Goal: Task Accomplishment & Management: Complete application form

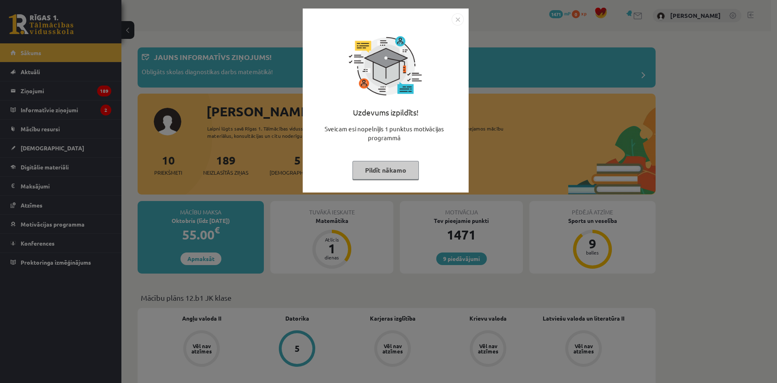
click at [132, 108] on div "Uzdevums izpildīts! Sveicam esi nopelnījis 1 punktus motivācijas programmā Pild…" at bounding box center [388, 191] width 777 height 383
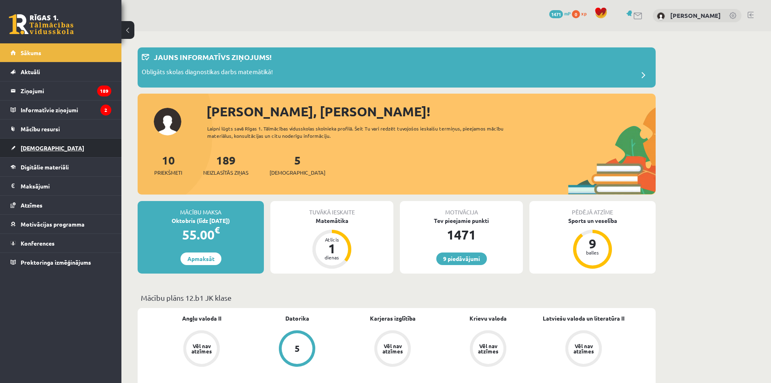
click at [54, 141] on link "[DEMOGRAPHIC_DATA]" at bounding box center [61, 147] width 101 height 19
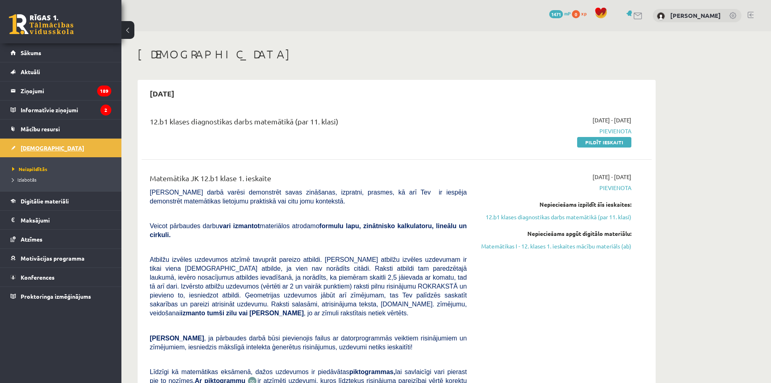
click at [53, 145] on link "[DEMOGRAPHIC_DATA]" at bounding box center [61, 147] width 101 height 19
click at [64, 219] on legend "Maksājumi 0" at bounding box center [66, 220] width 91 height 19
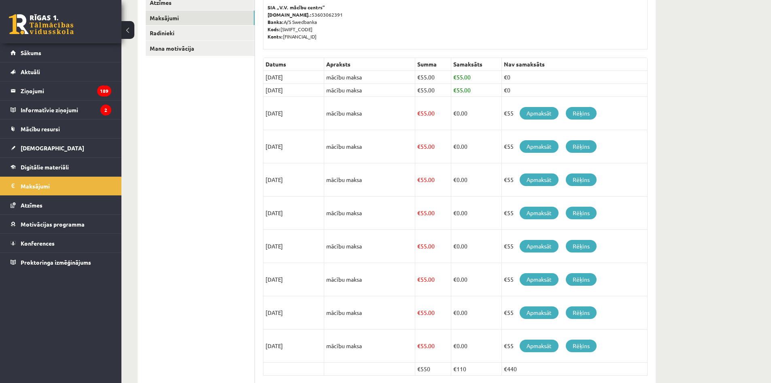
scroll to position [131, 0]
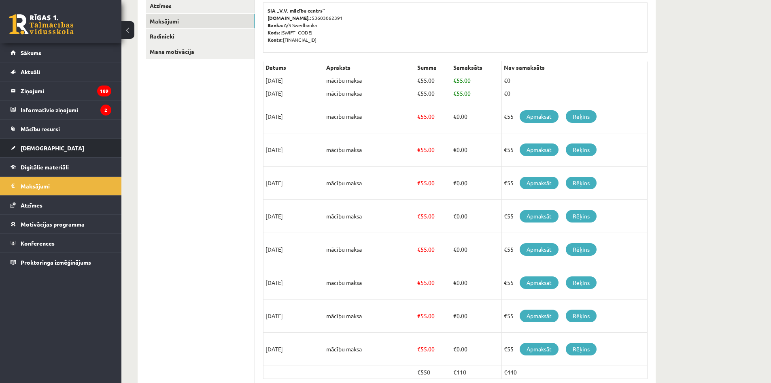
click at [45, 145] on span "[DEMOGRAPHIC_DATA]" at bounding box center [53, 147] width 64 height 7
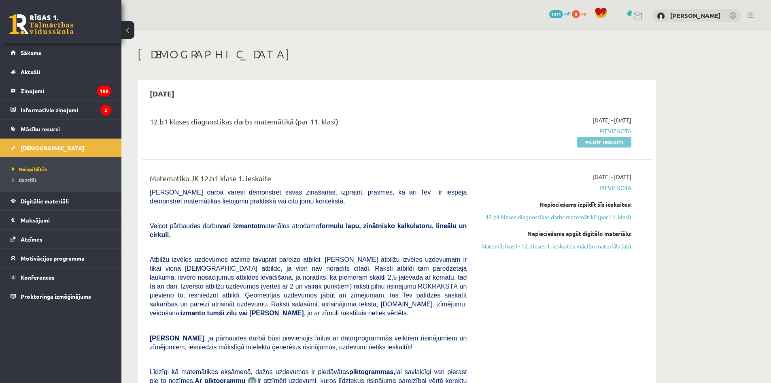
click at [607, 141] on link "Pildīt ieskaiti" at bounding box center [604, 142] width 54 height 11
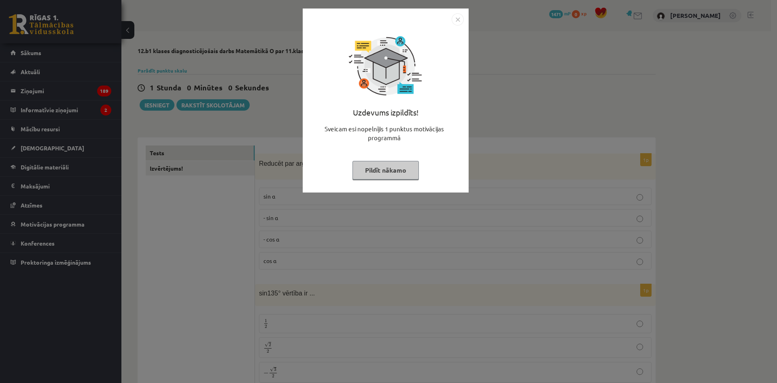
click at [394, 171] on button "Pildīt nākamo" at bounding box center [386, 170] width 66 height 19
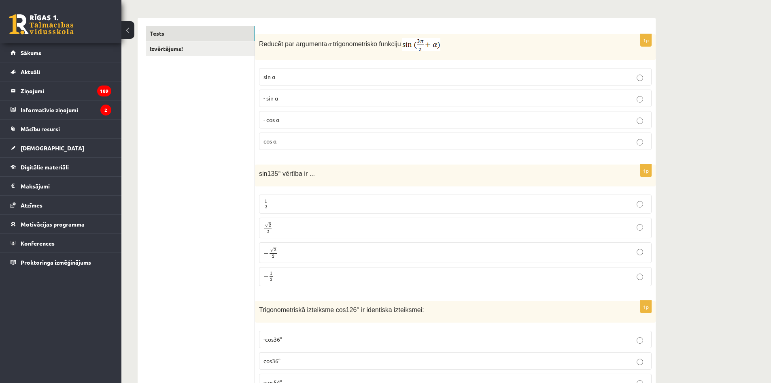
scroll to position [121, 0]
click at [329, 119] on p "- cos ⁡α" at bounding box center [456, 117] width 384 height 9
click at [327, 227] on p "√ 2 2 2 2" at bounding box center [456, 226] width 384 height 12
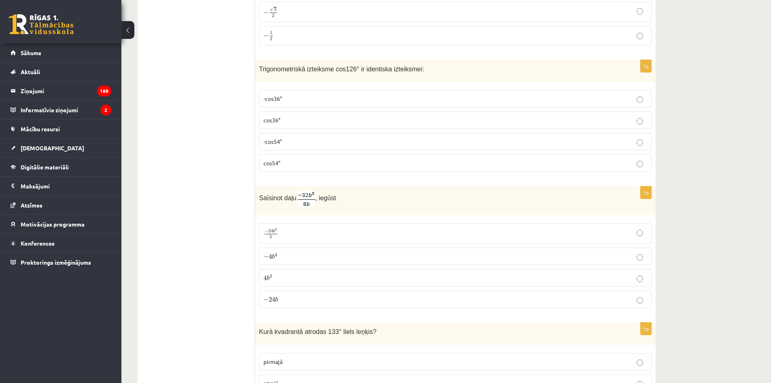
scroll to position [405, 0]
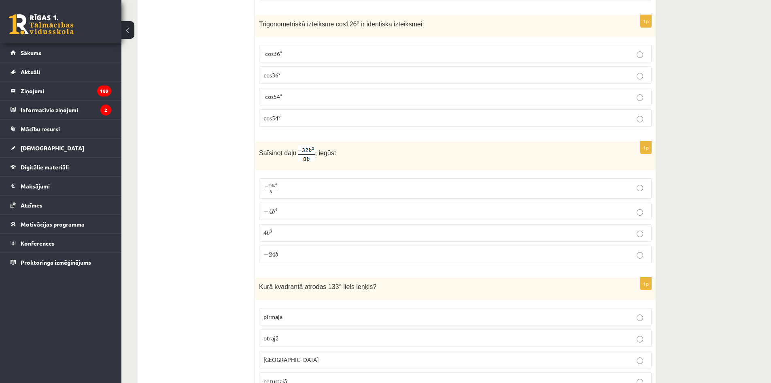
click at [313, 98] on p "-cos54°" at bounding box center [456, 96] width 384 height 9
click at [300, 212] on p "− 4 b 4 − 4 b 4" at bounding box center [456, 211] width 384 height 9
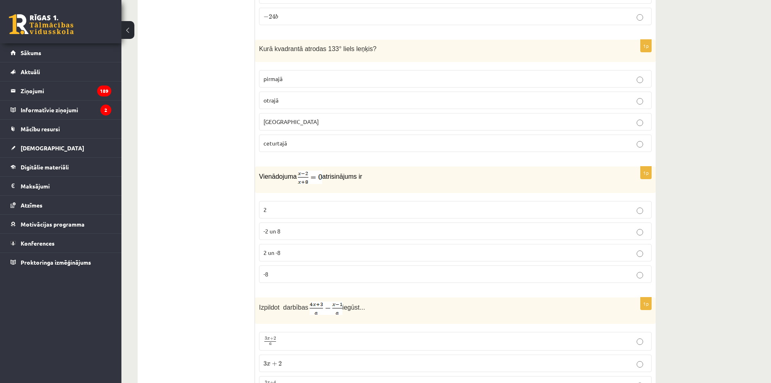
scroll to position [648, 0]
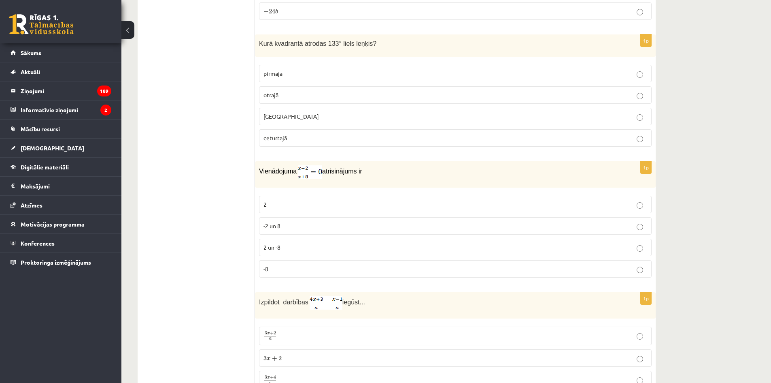
drag, startPoint x: 334, startPoint y: 98, endPoint x: 328, endPoint y: 99, distance: 5.9
click at [334, 98] on p "otrajā" at bounding box center [456, 95] width 384 height 9
click at [319, 204] on p "2" at bounding box center [456, 204] width 384 height 9
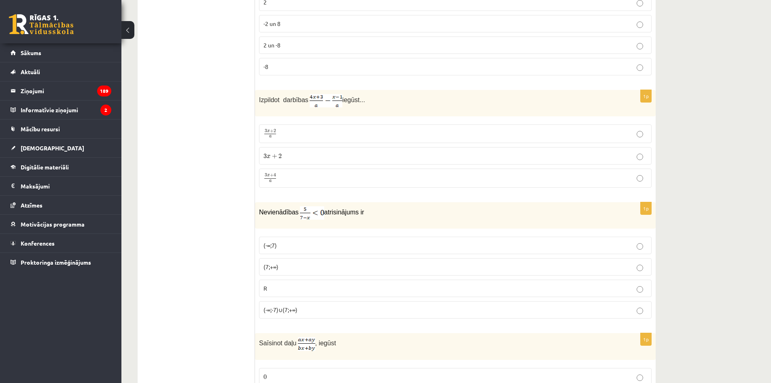
scroll to position [850, 0]
click at [306, 176] on p "3 x + 4 a 3 x + 4 a" at bounding box center [456, 177] width 384 height 10
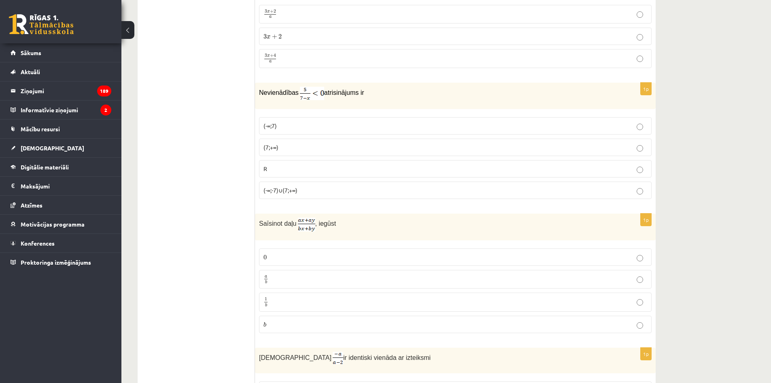
scroll to position [972, 0]
click at [309, 147] on p "(7;+∞)" at bounding box center [456, 144] width 384 height 9
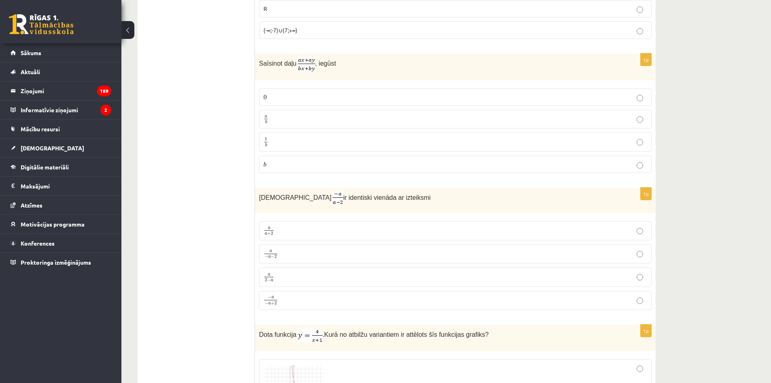
scroll to position [1134, 0]
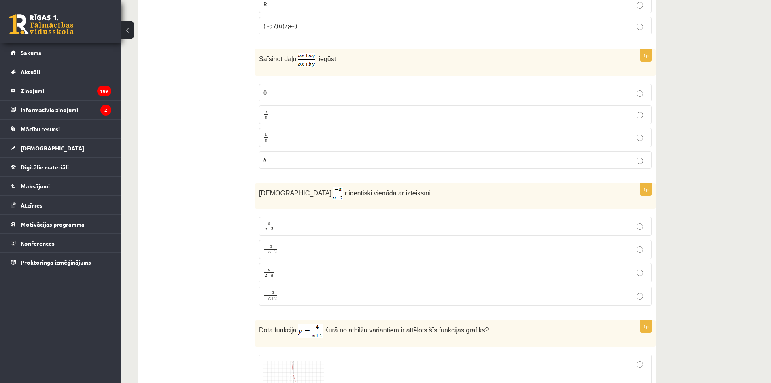
click at [340, 112] on p "a b a b" at bounding box center [456, 115] width 384 height 10
click at [302, 272] on p "a 2 − a a 2 − a" at bounding box center [456, 272] width 384 height 10
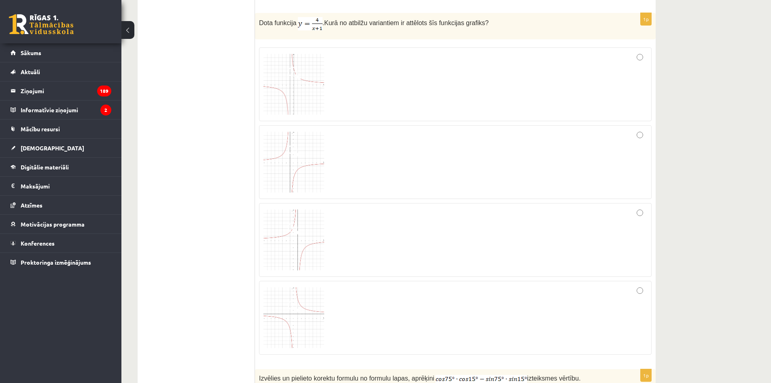
scroll to position [1436, 0]
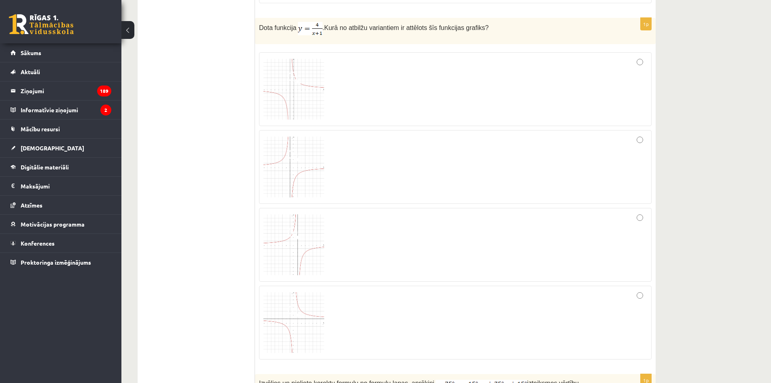
click at [351, 110] on div at bounding box center [456, 89] width 384 height 65
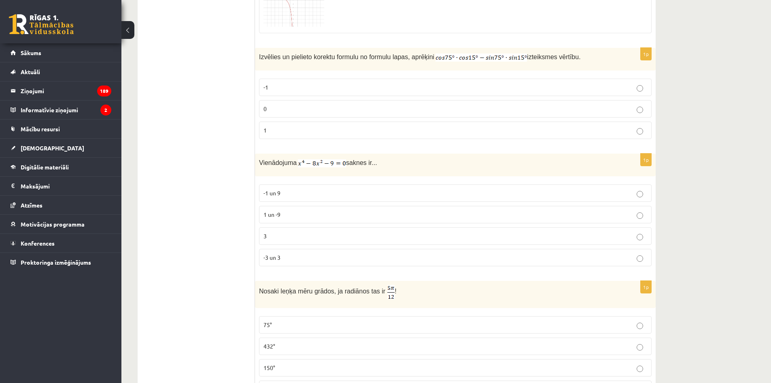
scroll to position [1760, 0]
click at [400, 106] on p "0" at bounding box center [456, 110] width 384 height 9
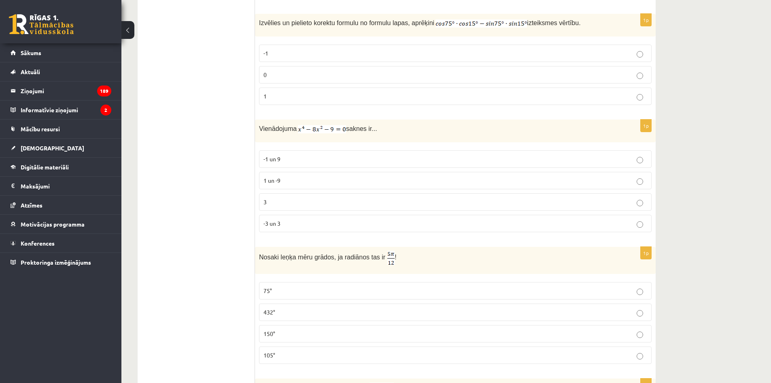
scroll to position [1800, 0]
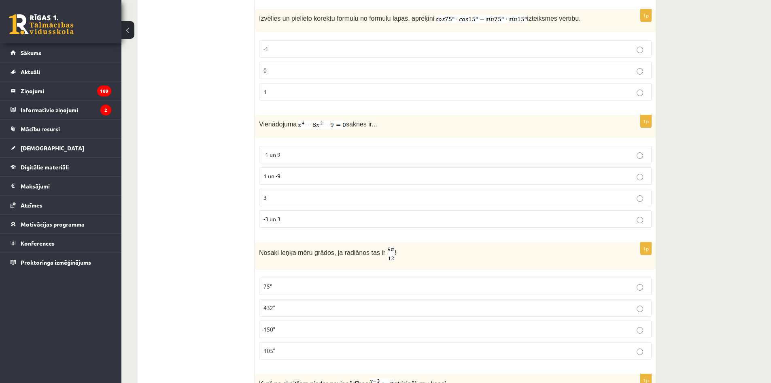
click at [341, 219] on p "-3 un 3" at bounding box center [456, 219] width 384 height 9
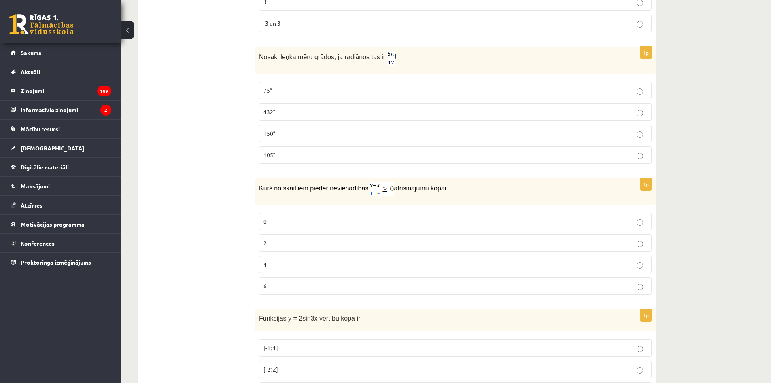
scroll to position [2003, 0]
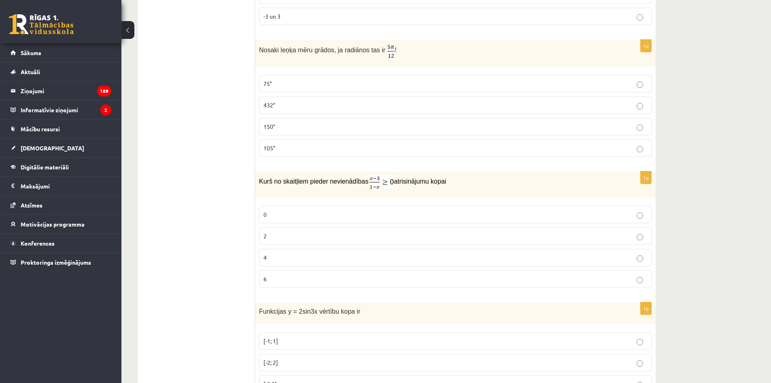
click at [364, 84] on p "75°" at bounding box center [456, 83] width 384 height 9
click at [355, 236] on p "2" at bounding box center [456, 236] width 384 height 9
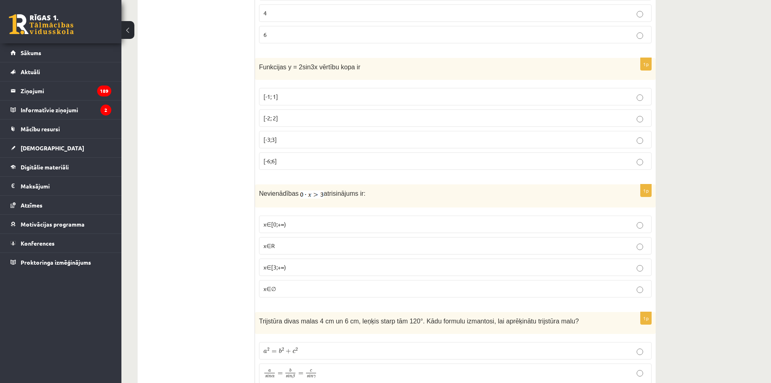
scroll to position [2245, 0]
click at [322, 117] on p "[-2; 2]" at bounding box center [456, 119] width 384 height 9
click at [304, 291] on p "x∈∅" at bounding box center [456, 289] width 384 height 9
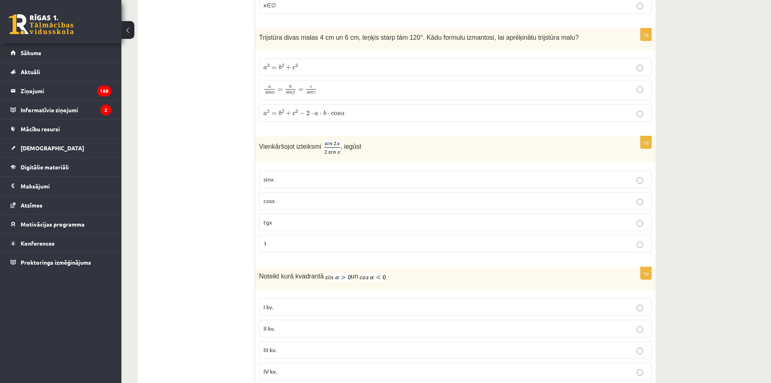
scroll to position [2529, 0]
click at [332, 113] on span "c" at bounding box center [332, 115] width 3 height 4
click at [340, 203] on p "cosx" at bounding box center [456, 202] width 384 height 9
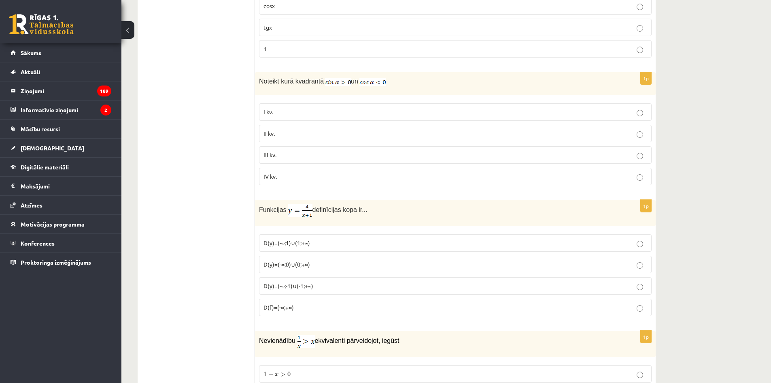
scroll to position [2731, 0]
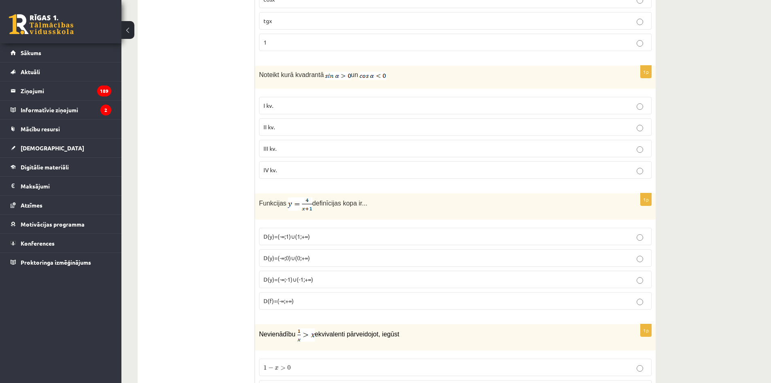
click at [290, 127] on p "II kv." at bounding box center [456, 127] width 384 height 9
click at [307, 280] on p "D(y)=(-∞;-1)∪(-1;+∞)" at bounding box center [456, 279] width 384 height 9
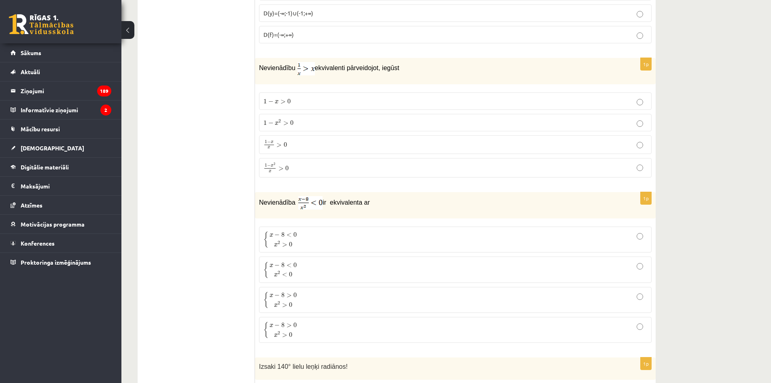
scroll to position [3015, 0]
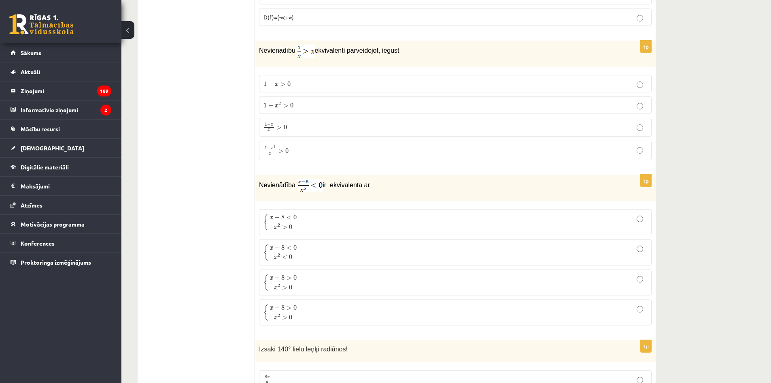
click at [311, 145] on p "1 − x 2 x > 0 1 − x 2 x > 0" at bounding box center [456, 150] width 384 height 11
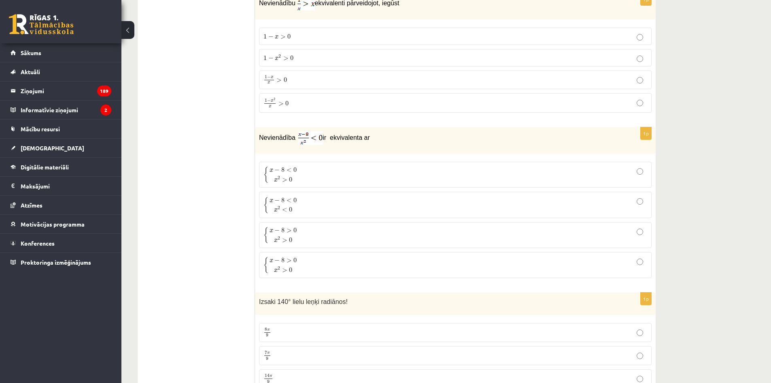
scroll to position [3096, 0]
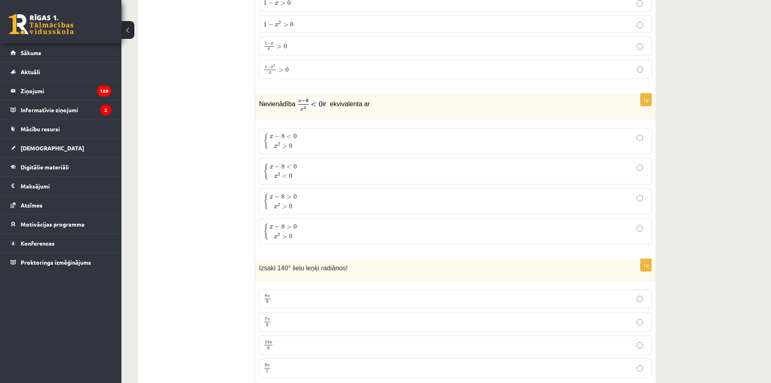
click at [331, 202] on p "{ x − 8 > 0 x 2 > 0 { x − 8 > 0 x 2 > 0" at bounding box center [456, 201] width 384 height 17
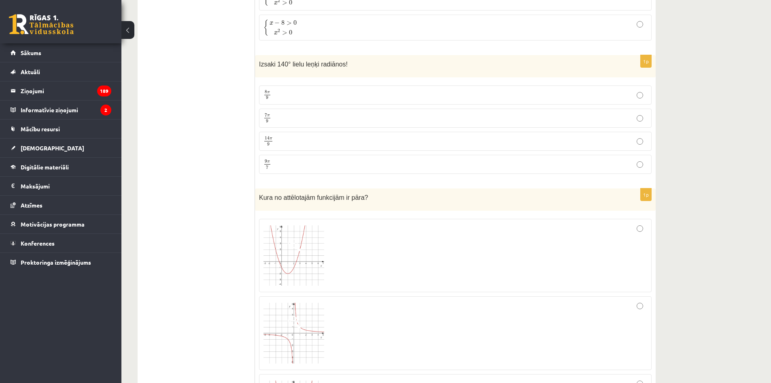
scroll to position [3298, 0]
click at [283, 118] on p "7 π 9 7 π 9" at bounding box center [456, 119] width 384 height 10
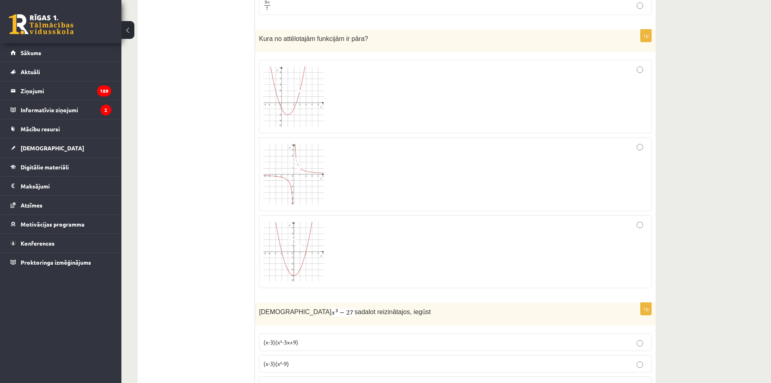
scroll to position [3460, 0]
click at [353, 255] on div at bounding box center [456, 249] width 384 height 64
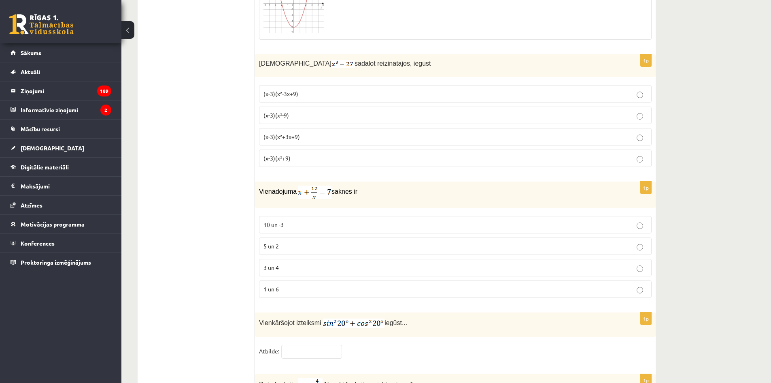
scroll to position [3703, 0]
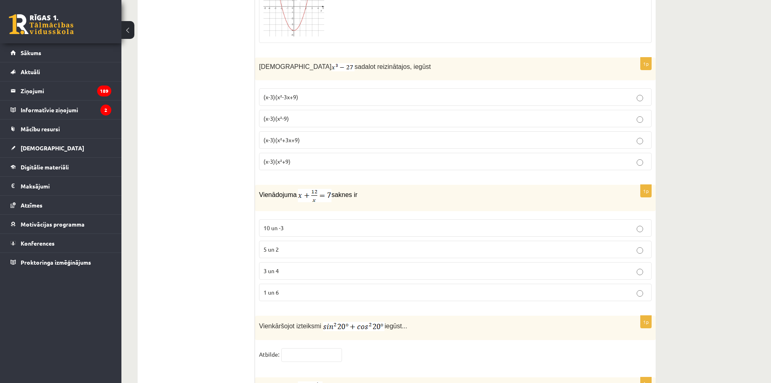
click at [334, 95] on p "(x-3)(x²-3x+9)" at bounding box center [456, 97] width 384 height 9
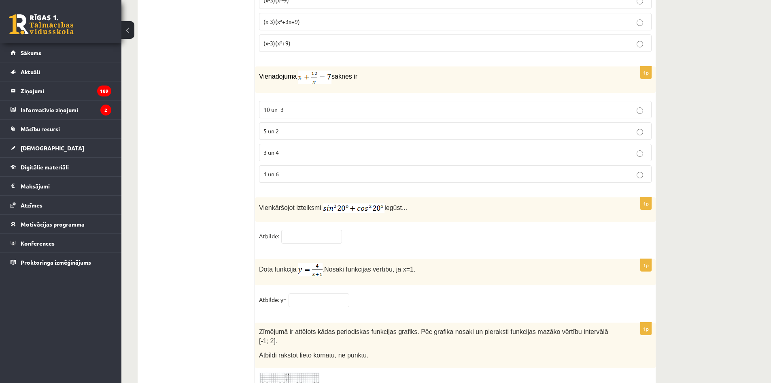
scroll to position [3825, 0]
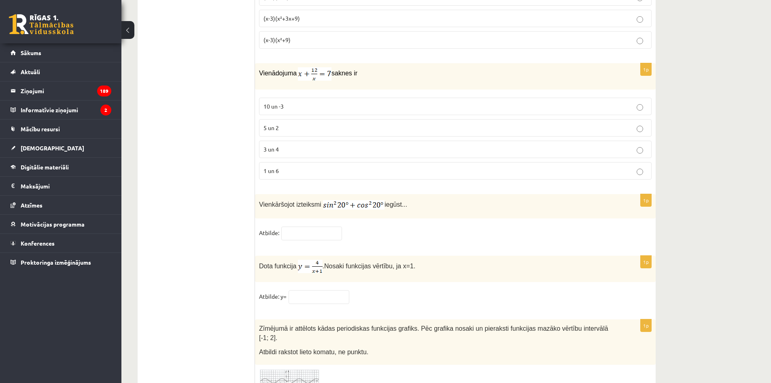
click at [302, 145] on p "3 un 4" at bounding box center [456, 149] width 384 height 9
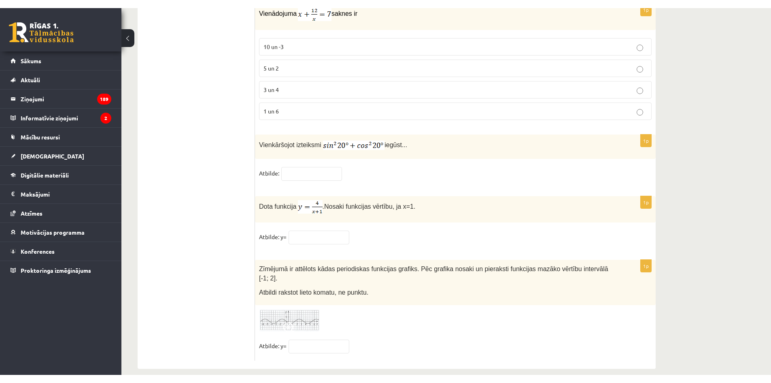
scroll to position [3876, 0]
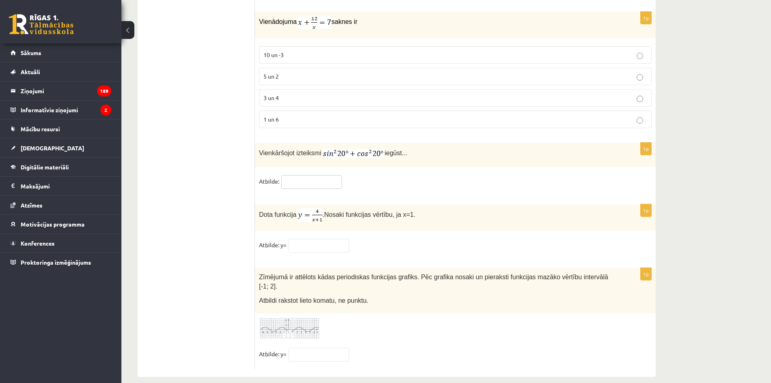
click at [304, 182] on input "text" at bounding box center [311, 182] width 61 height 14
type input "*"
click at [310, 243] on input "text" at bounding box center [319, 245] width 61 height 14
type input "*"
click at [307, 347] on input "text" at bounding box center [319, 354] width 61 height 14
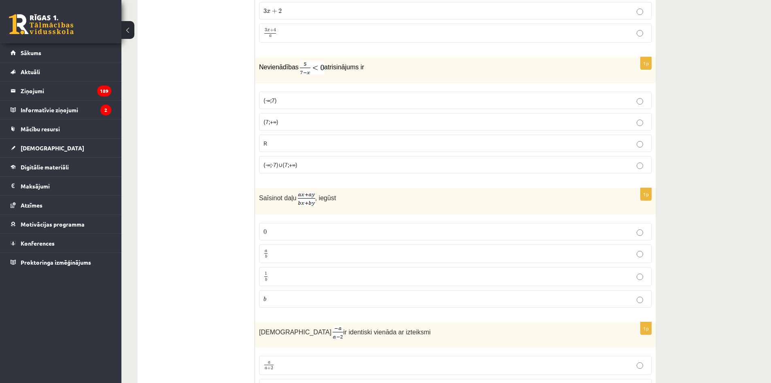
scroll to position [0, 0]
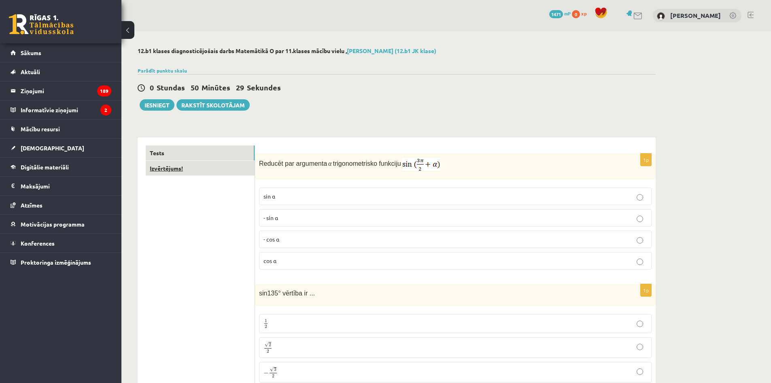
type input "**"
click at [179, 171] on link "Izvērtējums!" at bounding box center [200, 168] width 109 height 15
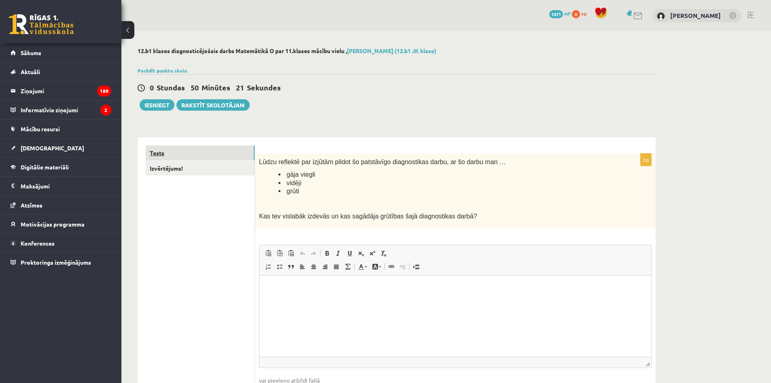
click at [194, 149] on link "Tests" at bounding box center [200, 152] width 109 height 15
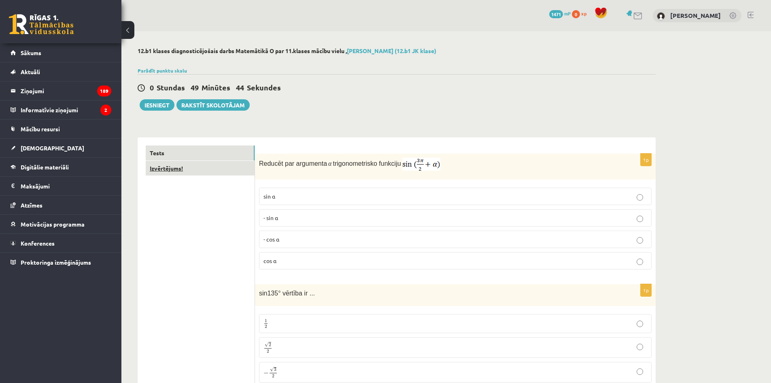
click at [194, 169] on link "Izvērtējums!" at bounding box center [200, 168] width 109 height 15
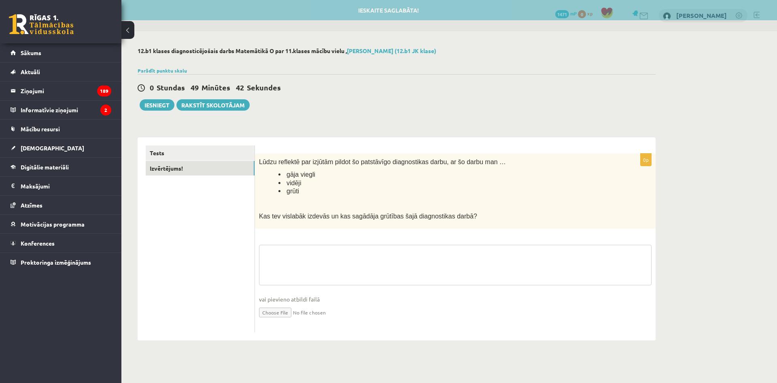
click at [352, 253] on textarea at bounding box center [455, 265] width 393 height 40
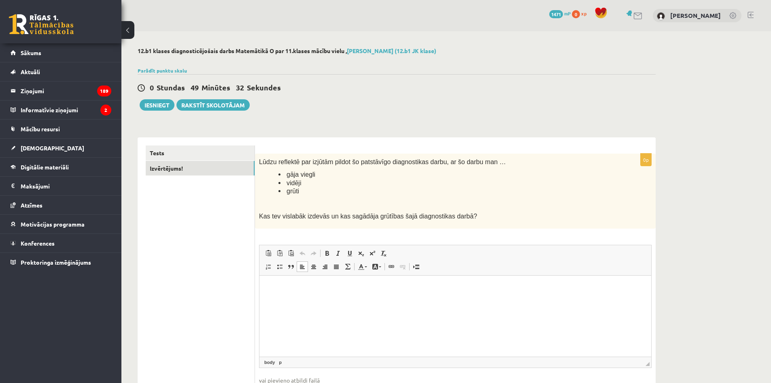
click at [265, 291] on html at bounding box center [456, 287] width 392 height 25
click at [210, 155] on link "Tests" at bounding box center [200, 152] width 109 height 15
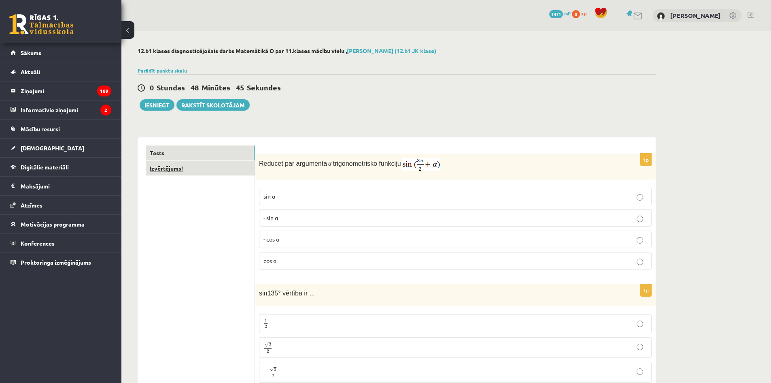
click at [177, 175] on link "Izvērtējums!" at bounding box center [200, 168] width 109 height 15
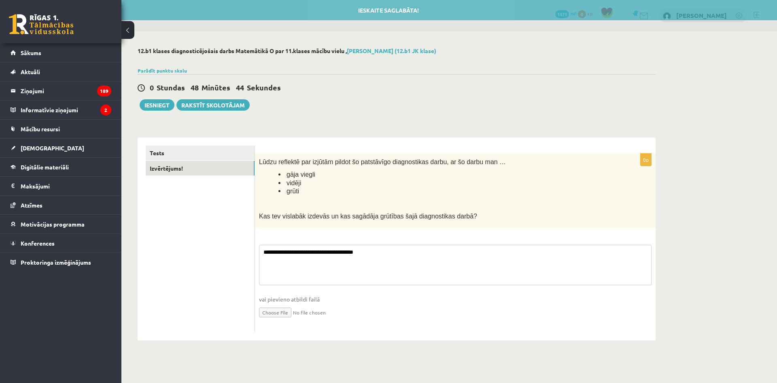
click at [394, 262] on textarea "**********" at bounding box center [455, 265] width 393 height 40
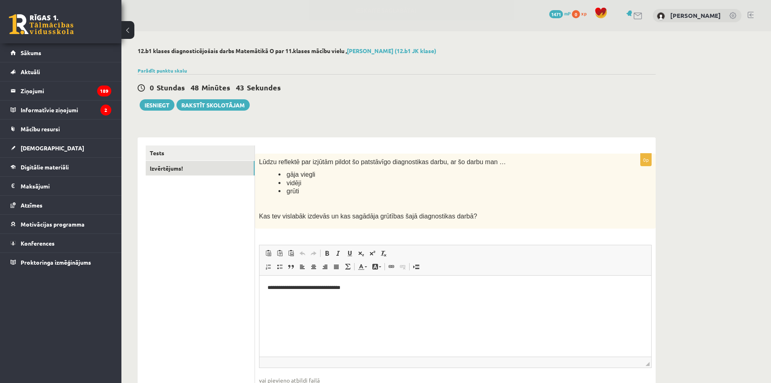
click at [375, 290] on p "**********" at bounding box center [456, 287] width 376 height 9
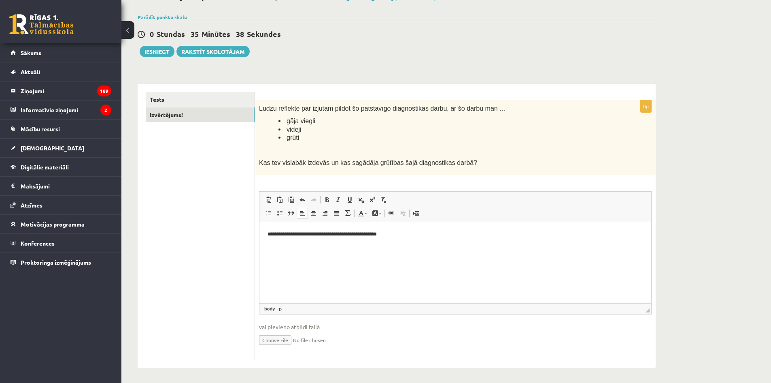
scroll to position [55, 0]
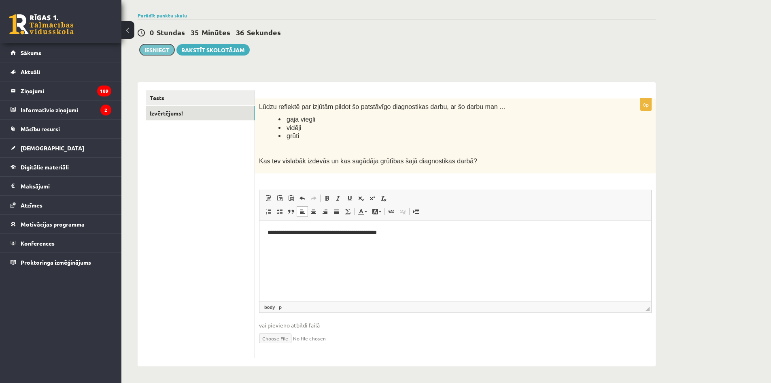
click at [168, 51] on button "Iesniegt" at bounding box center [157, 49] width 35 height 11
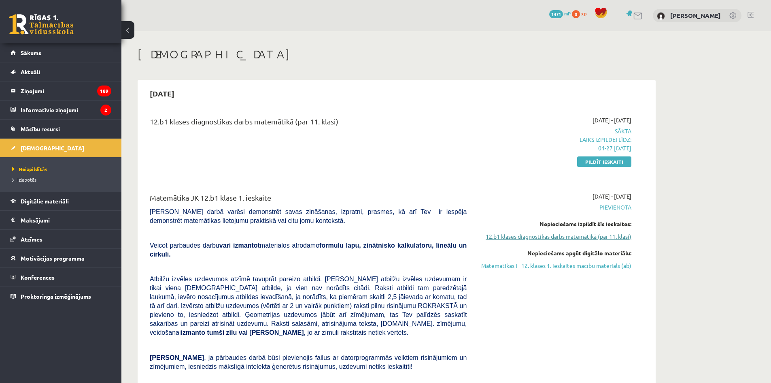
click at [602, 237] on link "12.b1 klases diagnostikas darbs matemātikā (par 11. klasi)" at bounding box center [555, 236] width 153 height 9
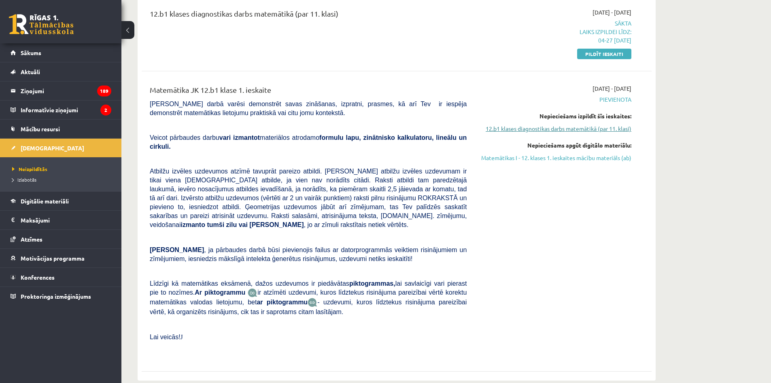
click at [559, 130] on link "12.b1 klases diagnostikas darbs matemātikā (par 11. klasi)" at bounding box center [555, 128] width 153 height 9
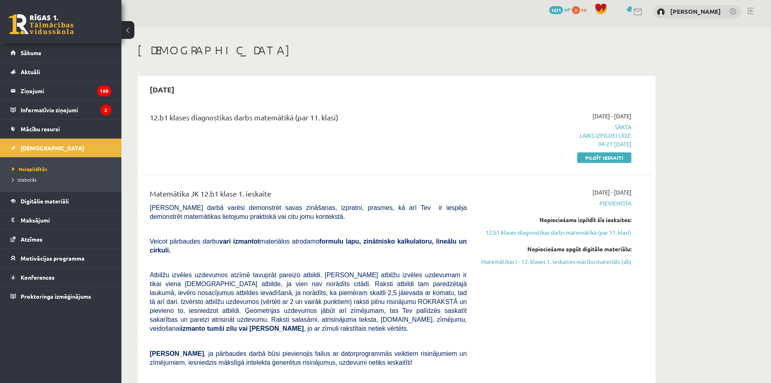
scroll to position [0, 0]
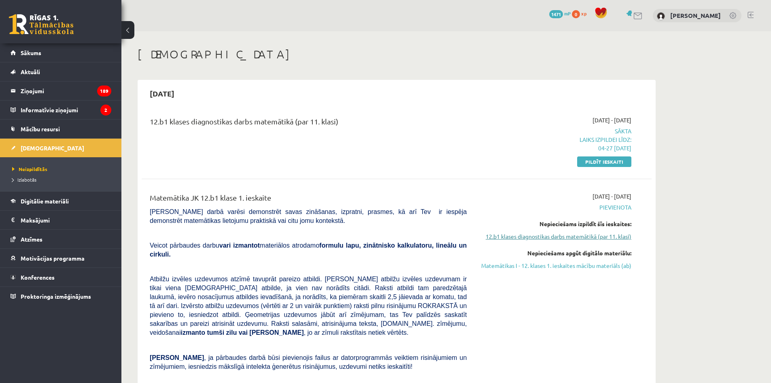
click at [591, 237] on link "12.b1 klases diagnostikas darbs matemātikā (par 11. klasi)" at bounding box center [555, 236] width 153 height 9
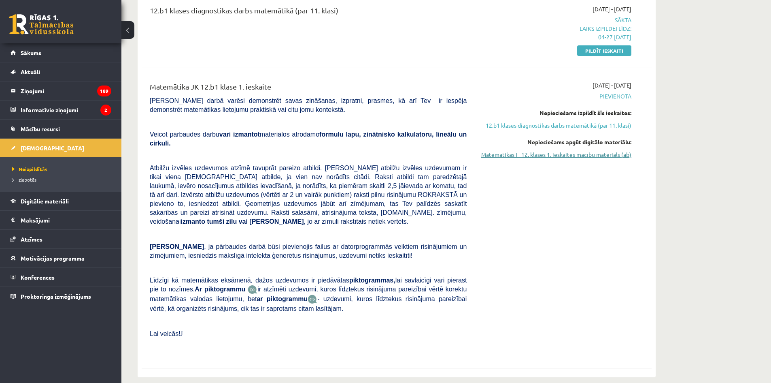
scroll to position [108, 0]
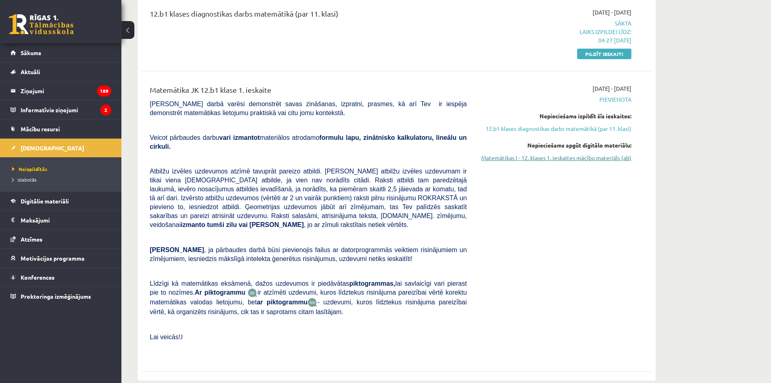
click at [570, 155] on link "Matemātikas I - 12. klases 1. ieskaites mācību materiāls (ab)" at bounding box center [555, 157] width 153 height 9
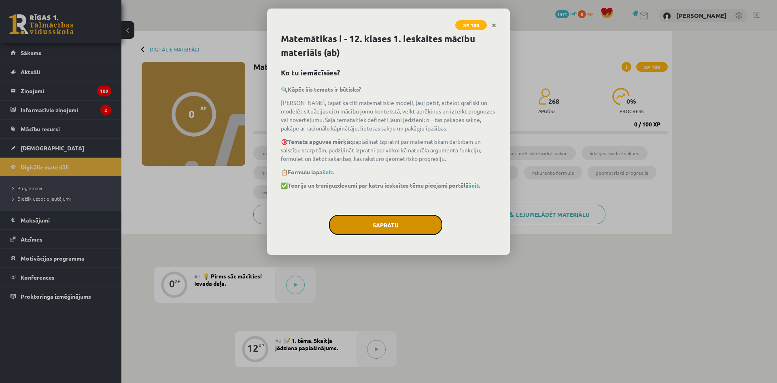
click at [414, 224] on button "Sapratu" at bounding box center [385, 225] width 113 height 20
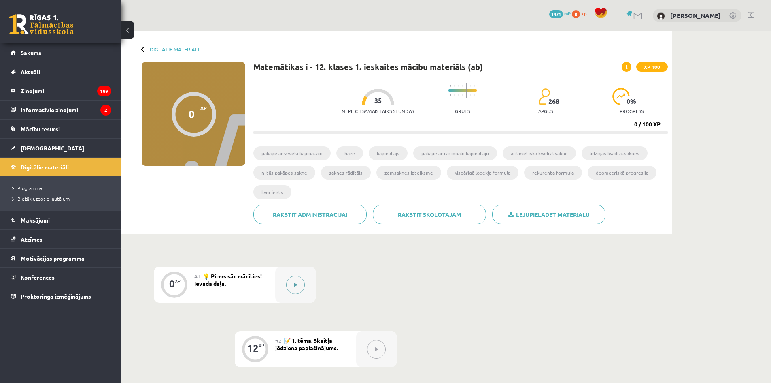
click at [288, 287] on button at bounding box center [295, 284] width 19 height 19
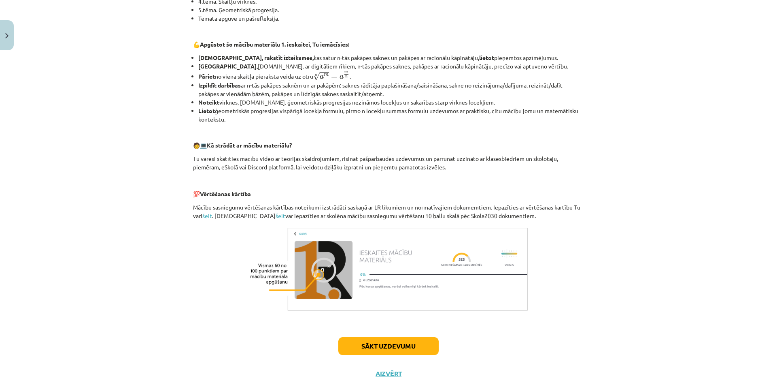
scroll to position [268, 0]
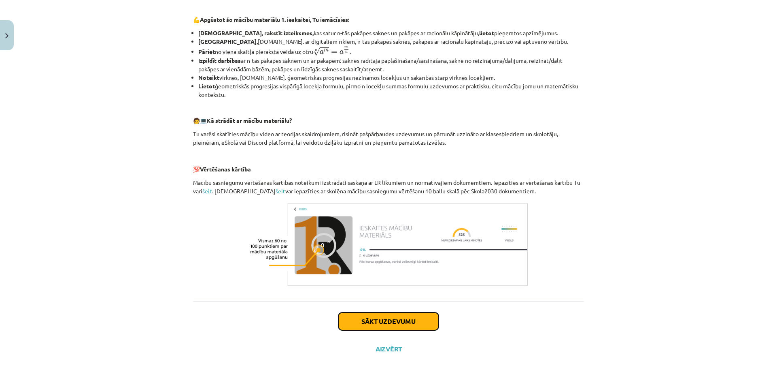
click at [410, 319] on button "Sākt uzdevumu" at bounding box center [388, 321] width 100 height 18
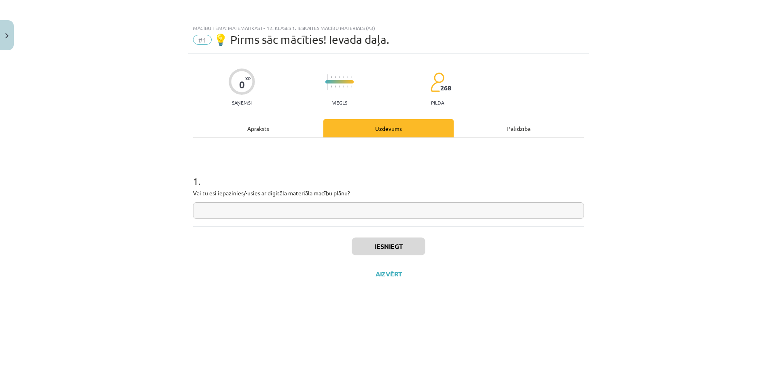
click at [248, 211] on input "text" at bounding box center [388, 210] width 391 height 17
type input "****"
click at [383, 248] on button "Iesniegt" at bounding box center [389, 246] width 74 height 18
click at [387, 275] on button "Nākamā nodarbība" at bounding box center [388, 279] width 79 height 19
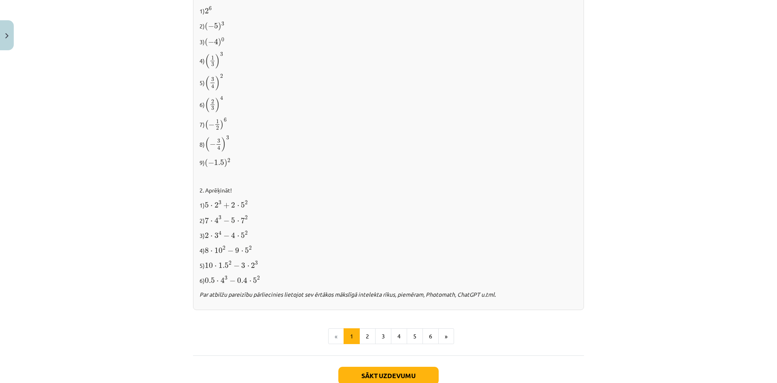
scroll to position [768, 0]
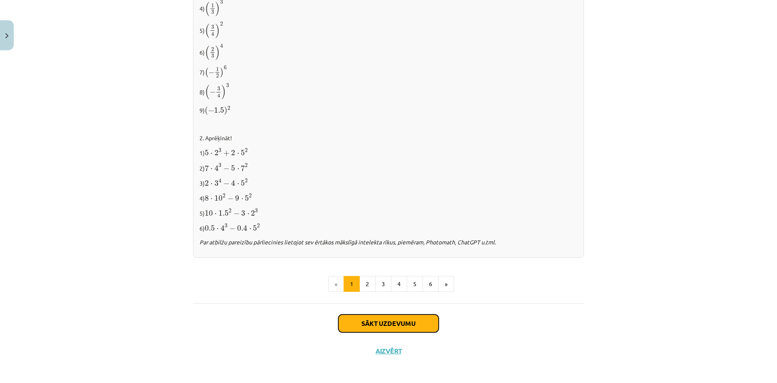
click at [384, 316] on button "Sākt uzdevumu" at bounding box center [388, 323] width 100 height 18
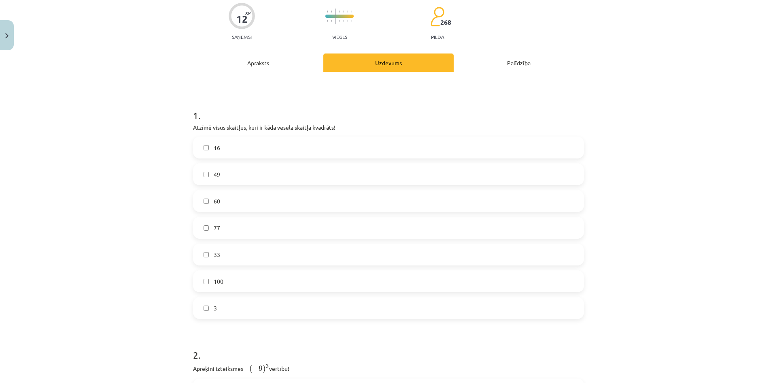
scroll to position [61, 0]
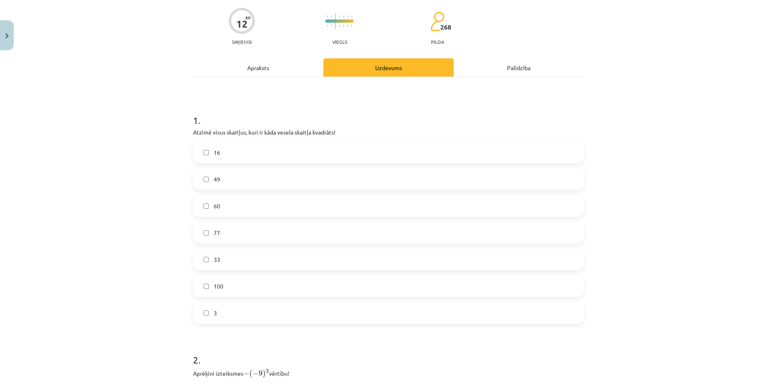
click at [122, 187] on div "Mācību tēma: Matemātikas i - 12. klases 1. ieskaites mācību materiāls (ab) #2 📝…" at bounding box center [388, 191] width 777 height 383
click at [243, 153] on label "16" at bounding box center [388, 152] width 389 height 20
click at [225, 182] on label "49" at bounding box center [388, 179] width 389 height 20
click at [229, 285] on label "100" at bounding box center [388, 286] width 389 height 20
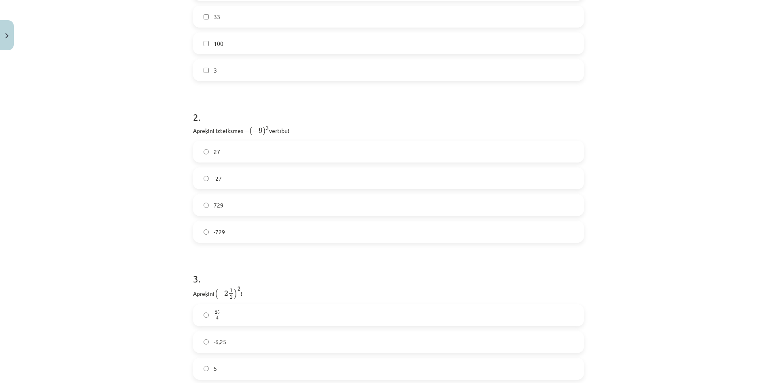
scroll to position [304, 0]
click at [232, 208] on label "729" at bounding box center [388, 204] width 389 height 20
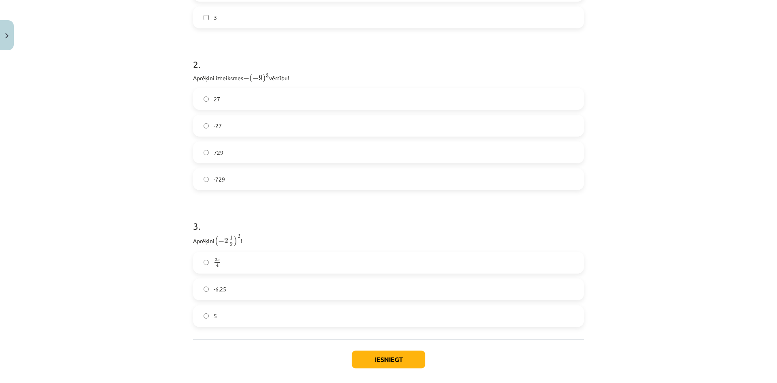
scroll to position [394, 0]
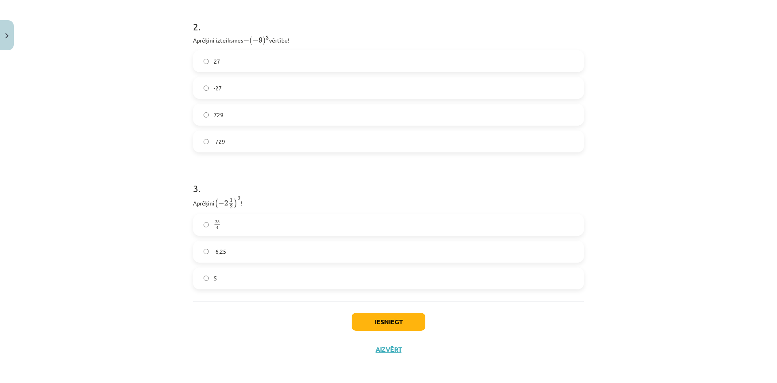
click at [243, 223] on label "25 4 25 4" at bounding box center [388, 225] width 389 height 20
click at [391, 319] on button "Iesniegt" at bounding box center [389, 322] width 74 height 18
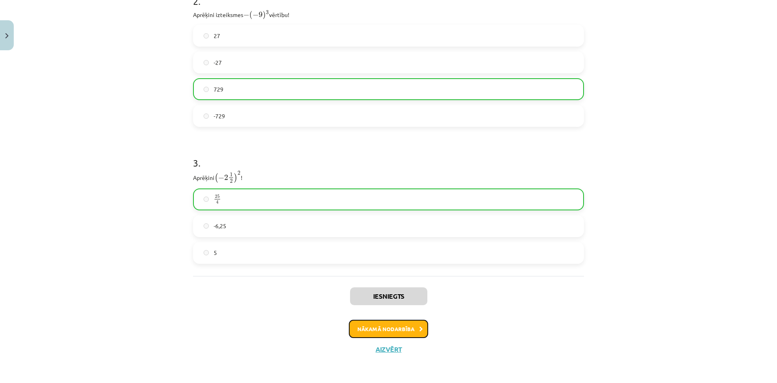
click at [392, 330] on button "Nākamā nodarbība" at bounding box center [388, 328] width 79 height 19
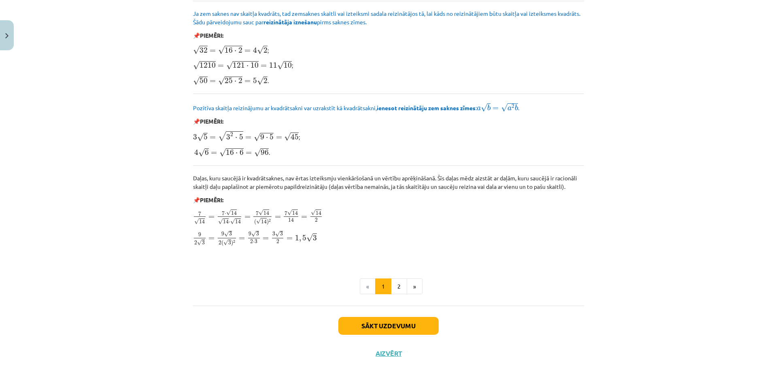
scroll to position [885, 0]
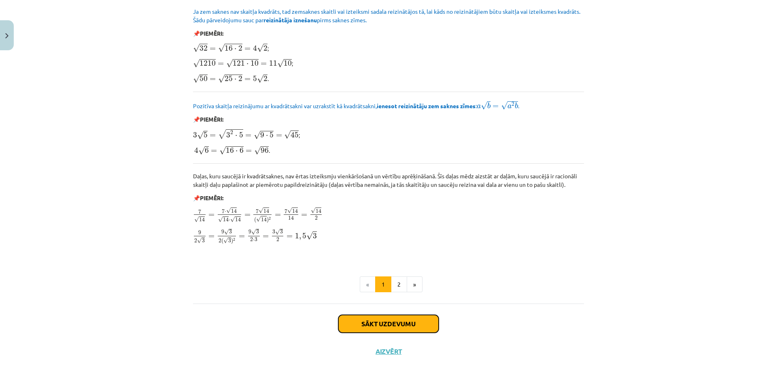
click at [406, 321] on button "Sākt uzdevumu" at bounding box center [388, 324] width 100 height 18
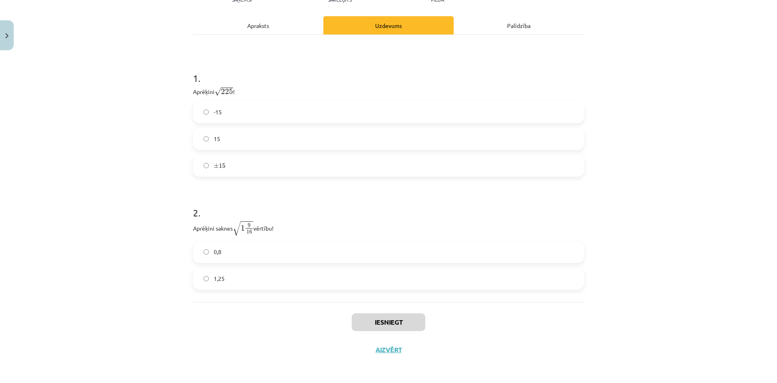
scroll to position [116, 0]
drag, startPoint x: 279, startPoint y: 138, endPoint x: 249, endPoint y: 135, distance: 30.5
click at [279, 138] on label "15" at bounding box center [388, 138] width 389 height 20
click at [264, 279] on label "1,25" at bounding box center [388, 278] width 389 height 20
click at [411, 319] on button "Iesniegt" at bounding box center [389, 322] width 74 height 18
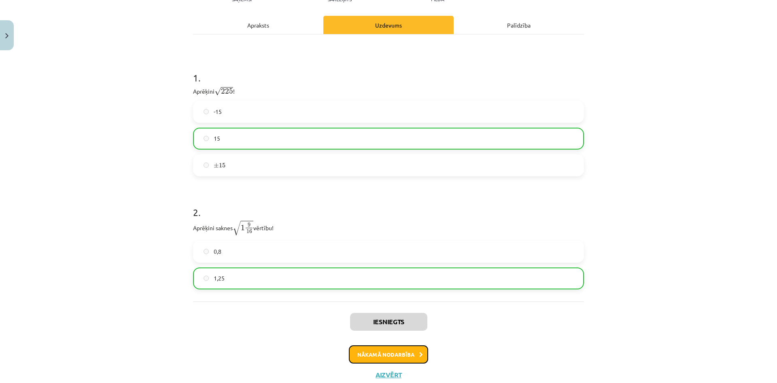
click at [408, 350] on button "Nākamā nodarbība" at bounding box center [388, 354] width 79 height 19
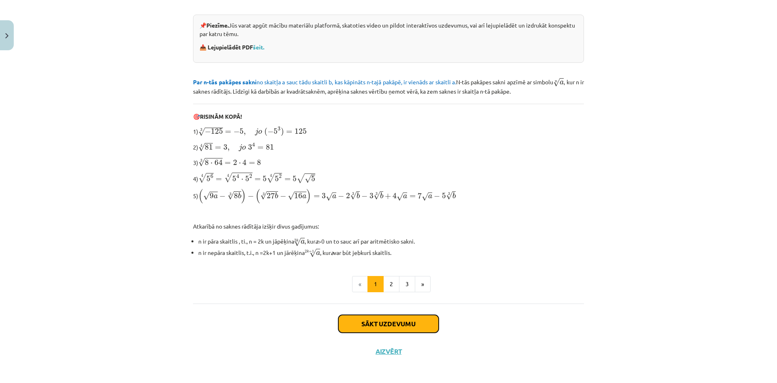
click at [402, 315] on button "Sākt uzdevumu" at bounding box center [388, 324] width 100 height 18
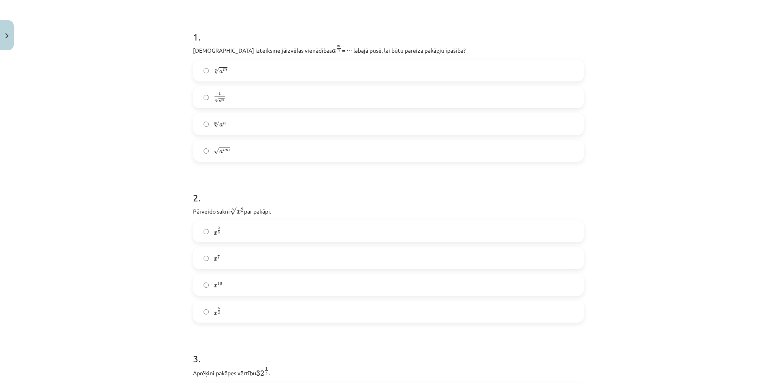
scroll to position [142, 0]
click at [249, 74] on label "n √ a m a m n" at bounding box center [388, 73] width 389 height 20
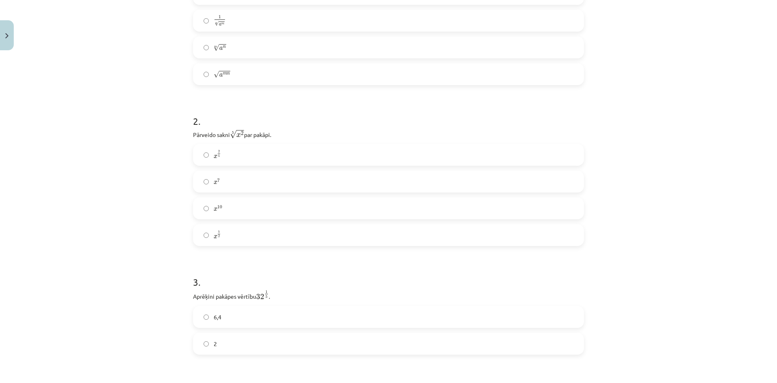
scroll to position [223, 0]
click at [246, 150] on label "x 2 5 x 2 5" at bounding box center [388, 153] width 389 height 20
click at [244, 139] on label "2" at bounding box center [388, 136] width 389 height 20
click at [254, 245] on label "2" at bounding box center [388, 244] width 389 height 20
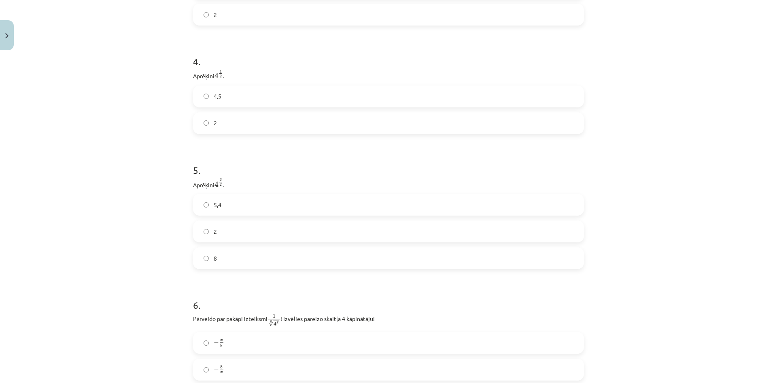
click at [239, 260] on label "8" at bounding box center [388, 258] width 389 height 20
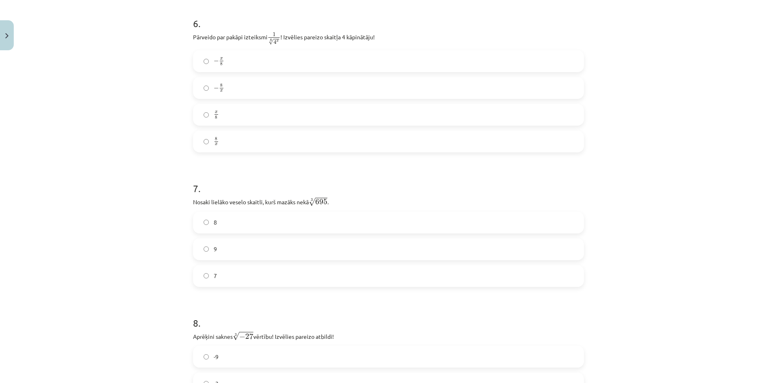
scroll to position [833, 0]
click at [229, 107] on label "x 8 x 8" at bounding box center [388, 112] width 389 height 20
click at [228, 218] on label "8" at bounding box center [388, 220] width 389 height 20
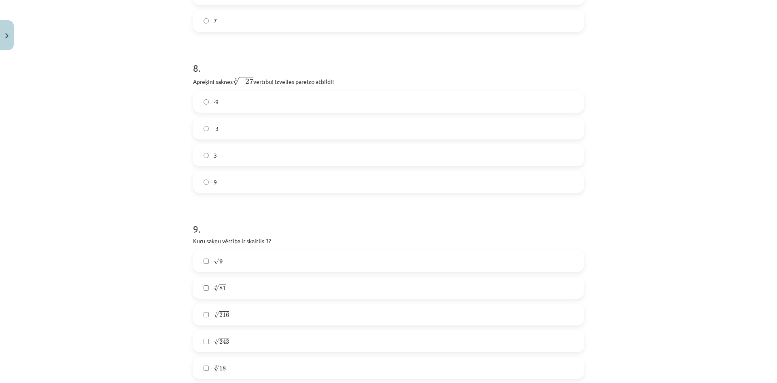
scroll to position [1076, 0]
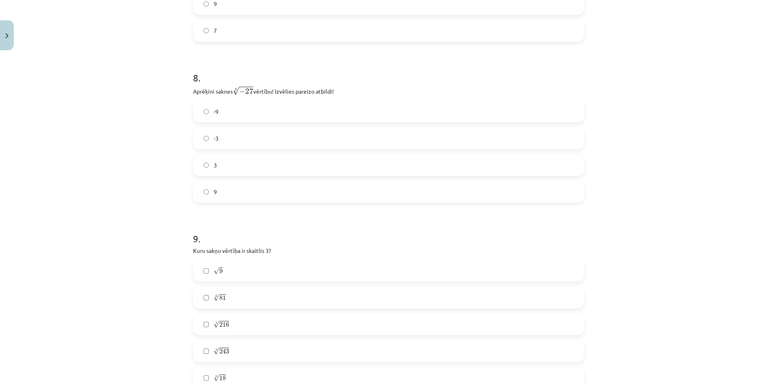
click at [244, 142] on label "-3" at bounding box center [388, 138] width 389 height 20
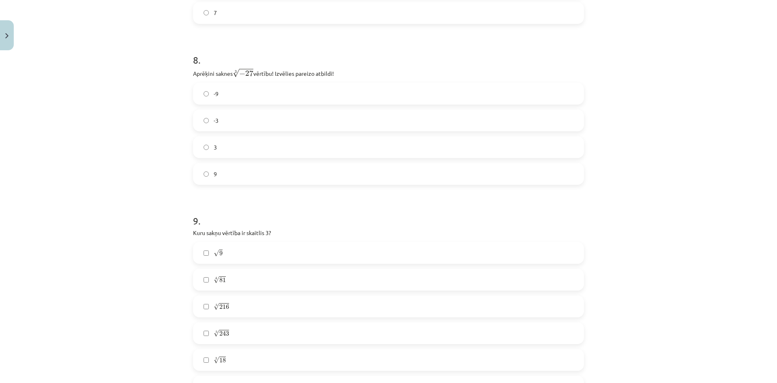
scroll to position [1157, 0]
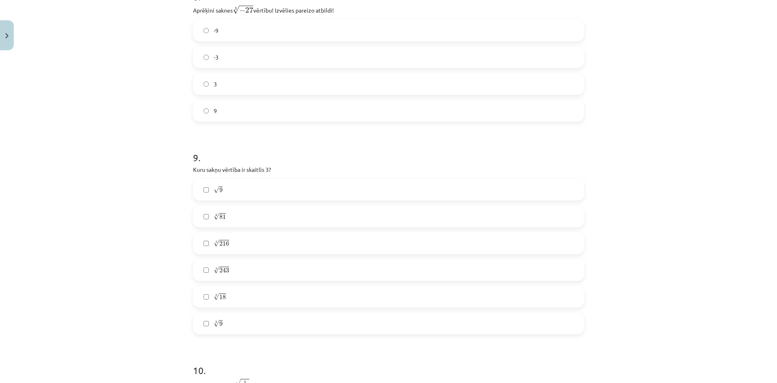
click at [243, 194] on label "√ 9 9" at bounding box center [388, 189] width 389 height 20
click at [251, 268] on label "5 √ 243 243 5" at bounding box center [388, 270] width 389 height 20
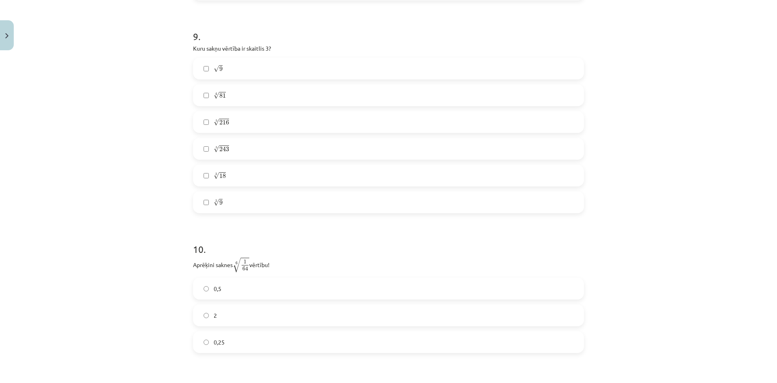
scroll to position [1400, 0]
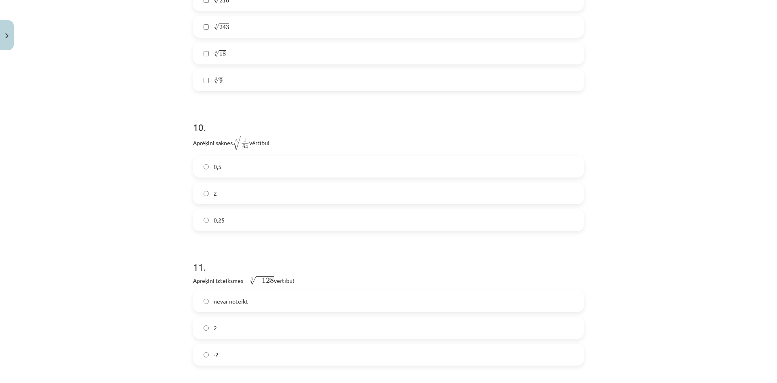
click at [233, 171] on label "0,5" at bounding box center [388, 166] width 389 height 20
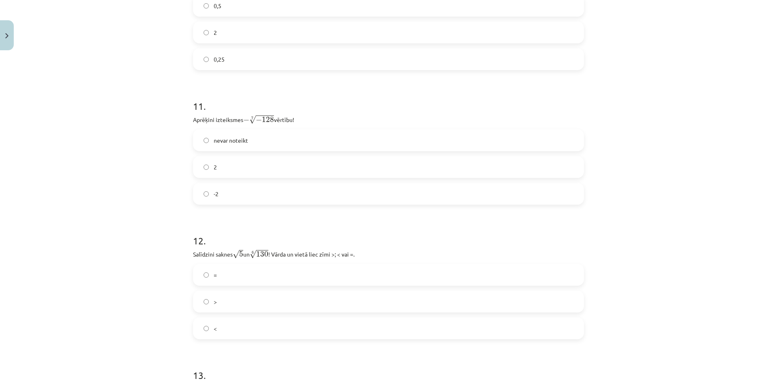
scroll to position [1562, 0]
click at [228, 162] on label "2" at bounding box center [388, 165] width 389 height 20
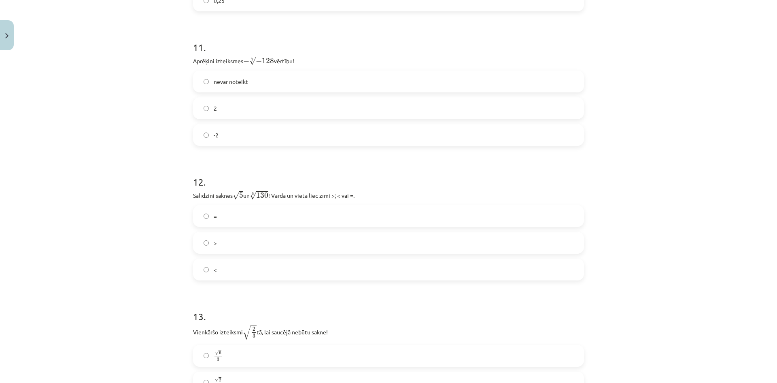
scroll to position [1643, 0]
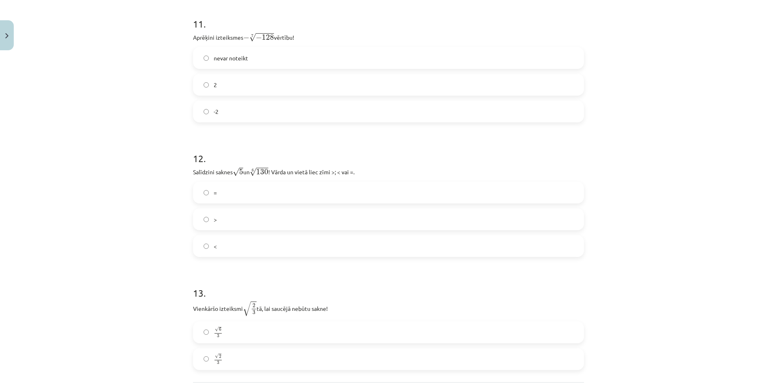
click at [244, 244] on label "<" at bounding box center [388, 246] width 389 height 20
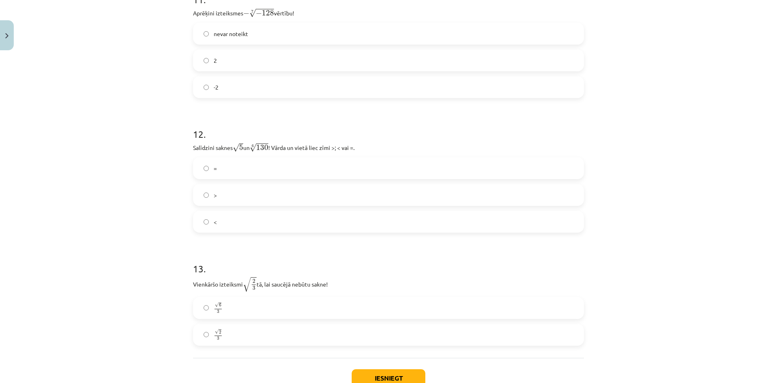
scroll to position [1724, 0]
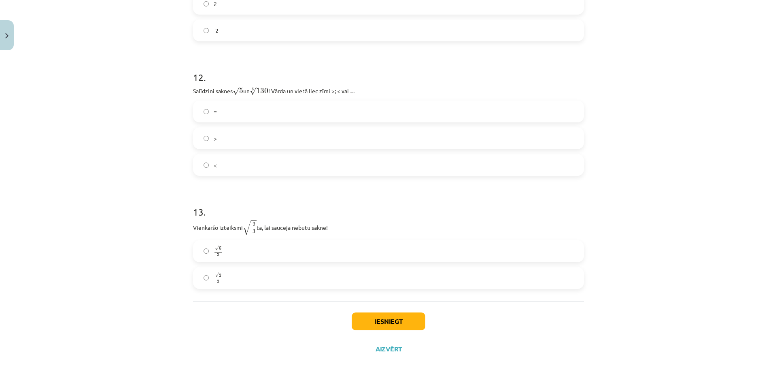
click at [273, 285] on label "√ 2 3 2 3" at bounding box center [388, 278] width 389 height 20
click at [480, 336] on div "Iesniegt Aizvērt" at bounding box center [388, 329] width 391 height 57
click at [389, 319] on button "Iesniegt" at bounding box center [389, 321] width 74 height 18
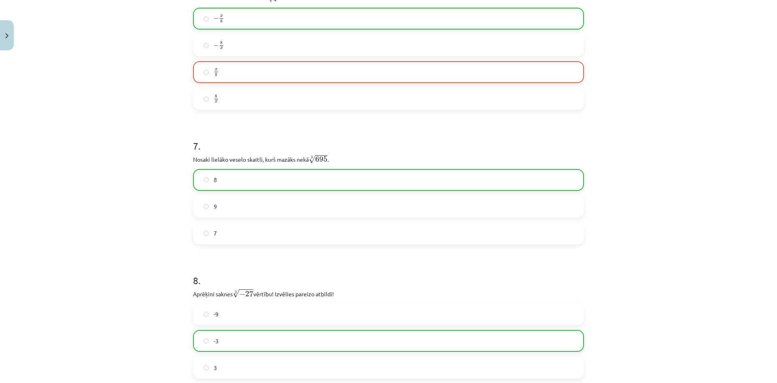
scroll to position [590, 0]
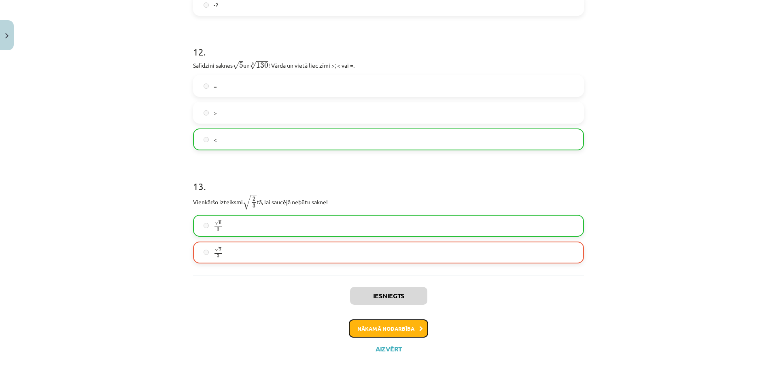
click at [402, 327] on button "Nākamā nodarbība" at bounding box center [388, 328] width 79 height 19
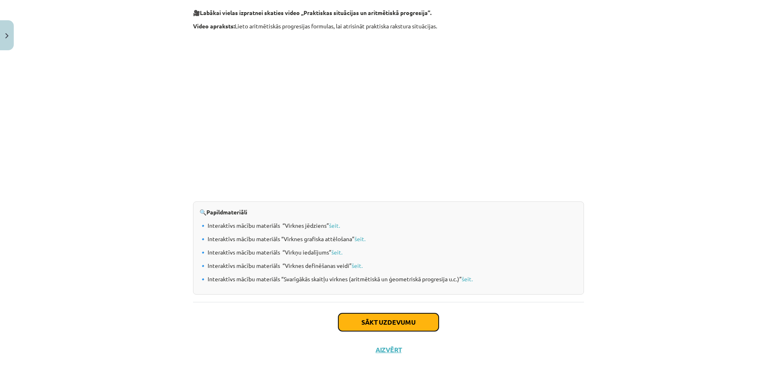
click at [406, 319] on button "Sākt uzdevumu" at bounding box center [388, 322] width 100 height 18
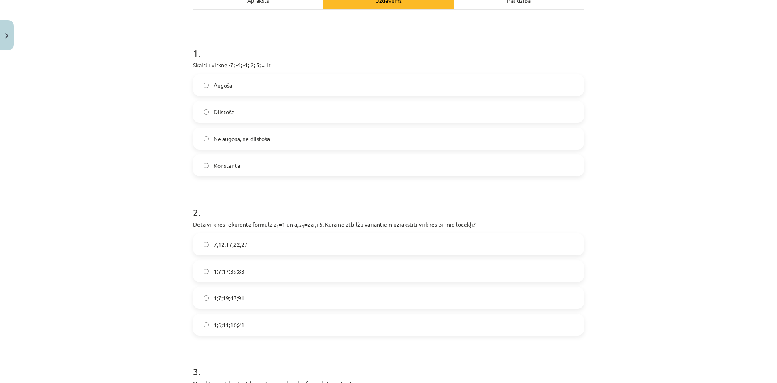
scroll to position [142, 0]
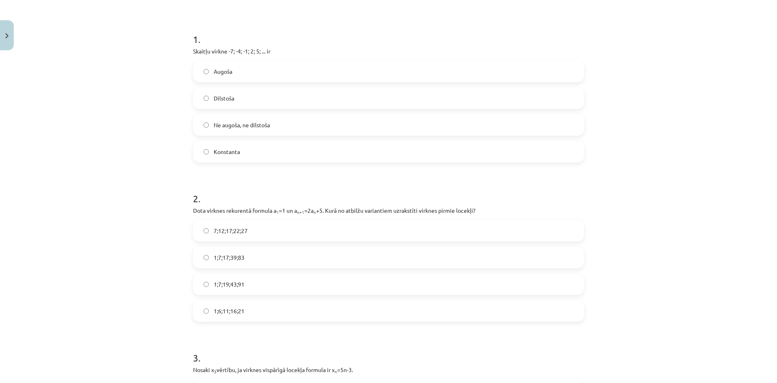
click at [262, 77] on label "Augoša" at bounding box center [388, 71] width 389 height 20
click at [247, 280] on label "1;7;19;43;91" at bounding box center [388, 284] width 389 height 20
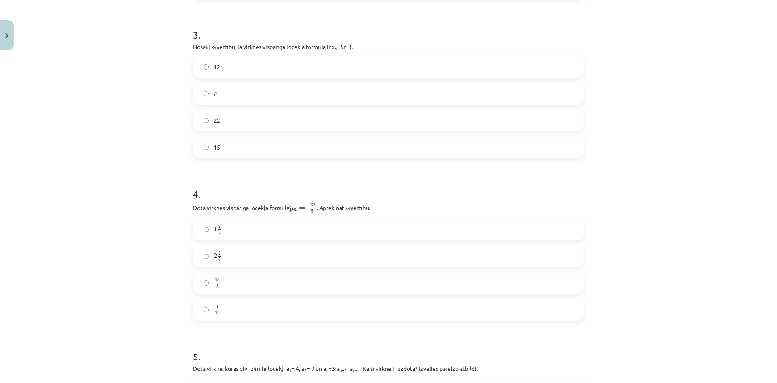
scroll to position [466, 0]
click at [237, 69] on label "12" at bounding box center [388, 65] width 389 height 20
click at [243, 259] on label "2 2 5 2 2 5" at bounding box center [388, 255] width 389 height 20
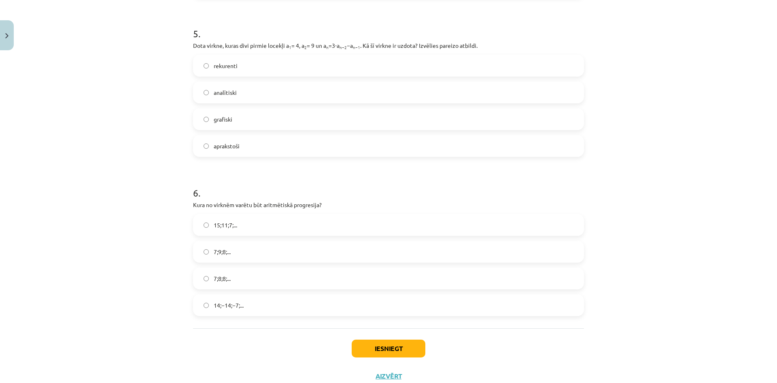
scroll to position [790, 0]
click at [264, 68] on label "rekurenti" at bounding box center [388, 63] width 389 height 20
click at [253, 223] on label "15;11;7;..." at bounding box center [388, 222] width 389 height 20
click at [399, 347] on button "Iesniegt" at bounding box center [389, 346] width 74 height 18
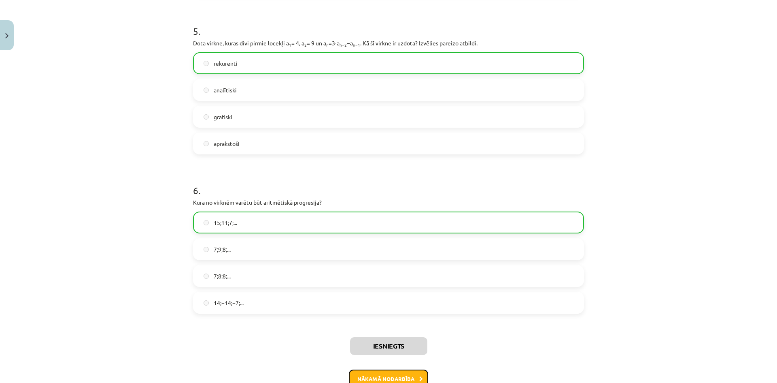
click at [402, 373] on button "Nākamā nodarbība" at bounding box center [388, 378] width 79 height 19
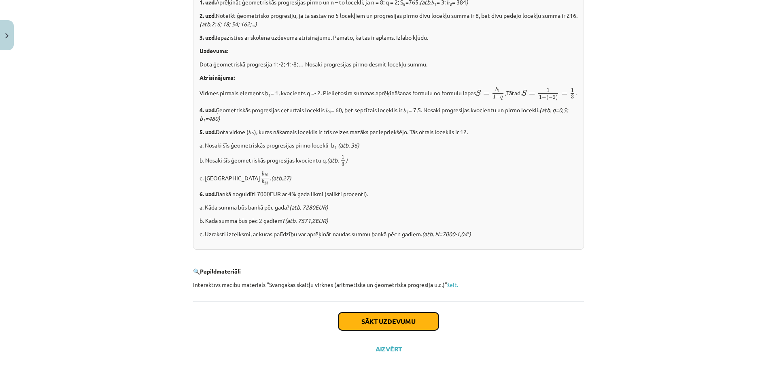
click at [398, 317] on button "Sākt uzdevumu" at bounding box center [388, 321] width 100 height 18
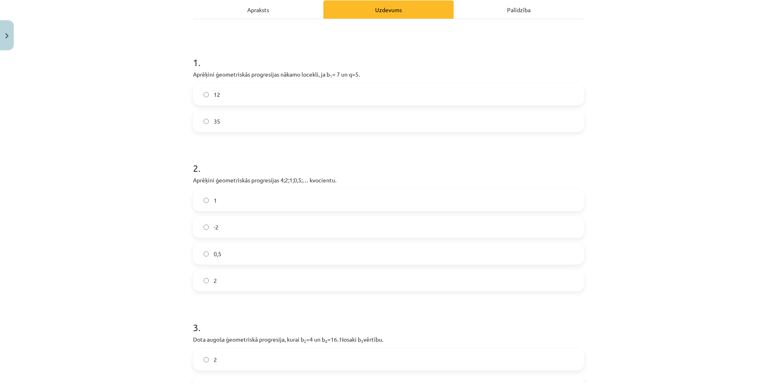
scroll to position [118, 0]
click at [235, 122] on label "35" at bounding box center [388, 121] width 389 height 20
click at [243, 258] on label "0,5" at bounding box center [388, 254] width 389 height 20
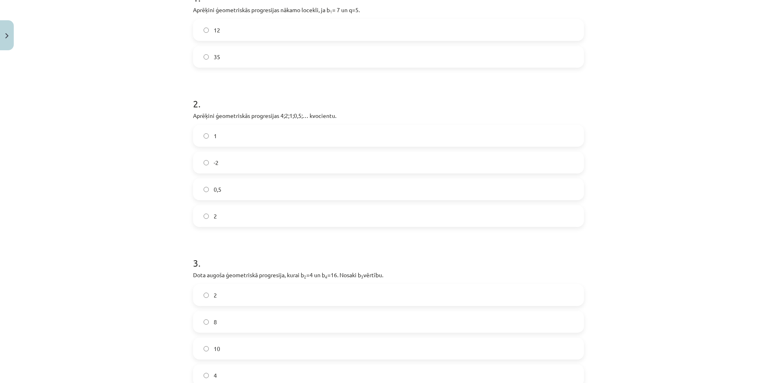
scroll to position [240, 0]
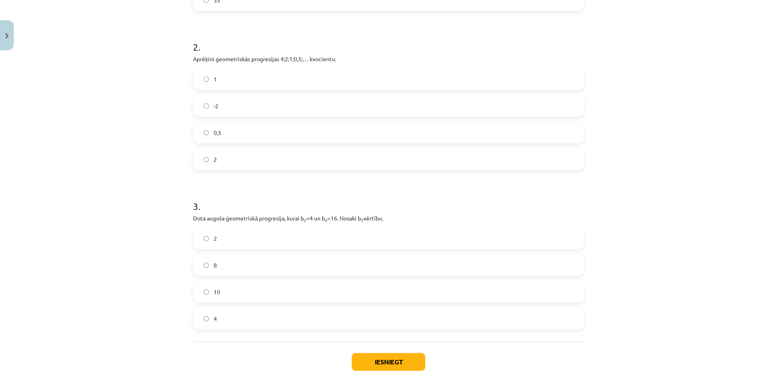
click at [230, 264] on label "8" at bounding box center [388, 265] width 389 height 20
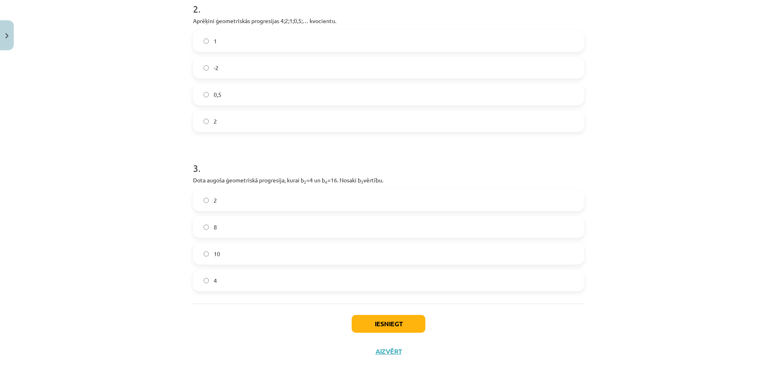
scroll to position [280, 0]
click at [393, 321] on button "Iesniegt" at bounding box center [389, 321] width 74 height 18
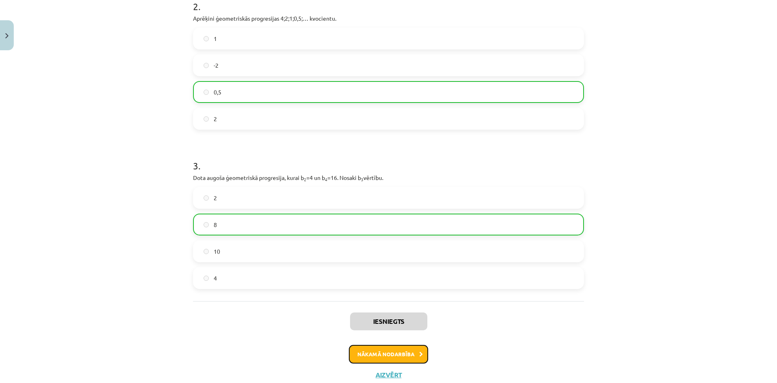
click at [385, 353] on button "Nākamā nodarbība" at bounding box center [388, 354] width 79 height 19
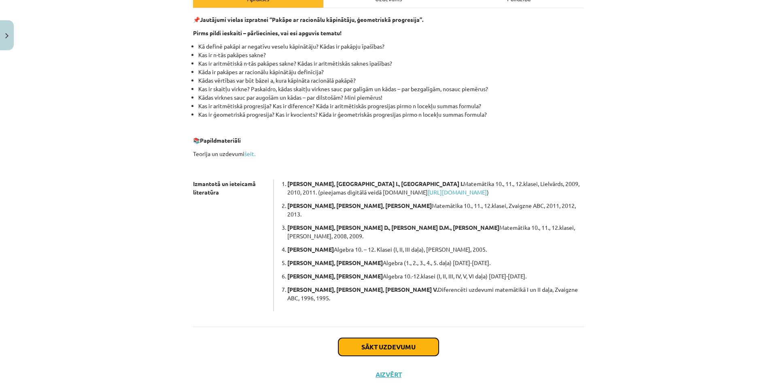
click at [428, 338] on button "Sākt uzdevumu" at bounding box center [388, 347] width 100 height 18
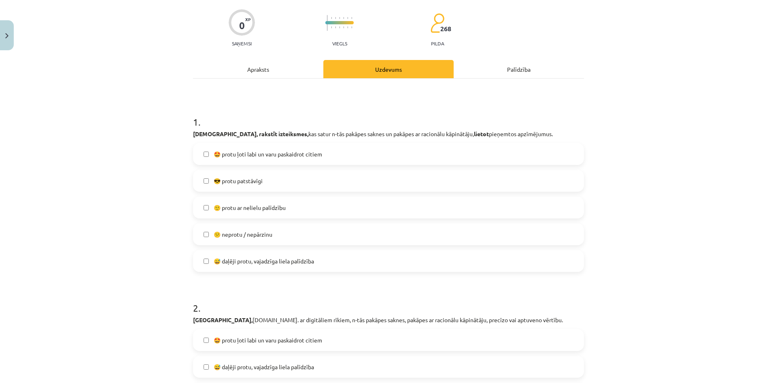
scroll to position [20, 0]
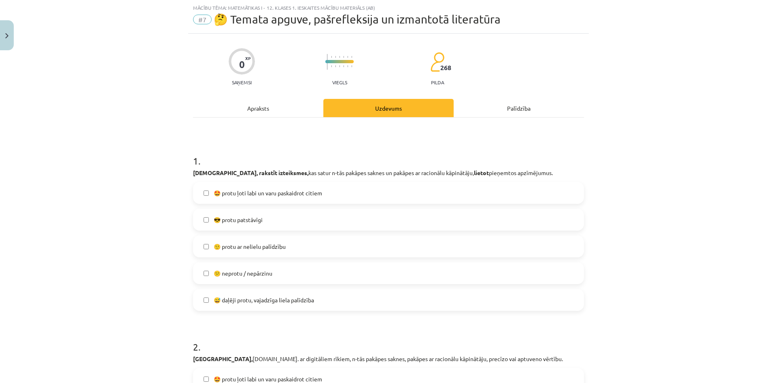
click at [274, 304] on label "😅 daļēji protu, vajadzīga liela palīdzība" at bounding box center [388, 299] width 389 height 20
click at [280, 265] on label "😕 neprotu / nepārzinu" at bounding box center [388, 273] width 389 height 20
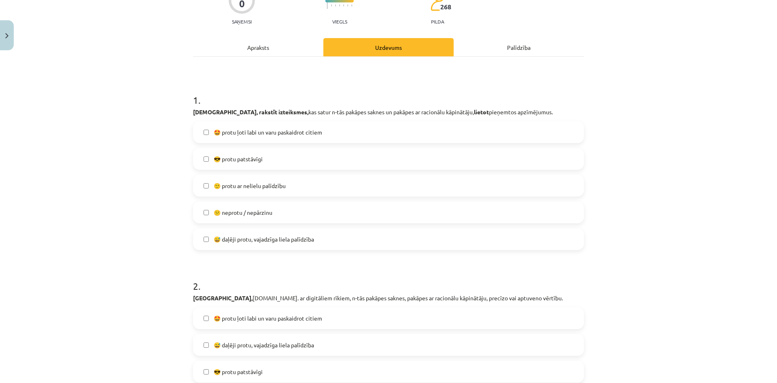
scroll to position [101, 0]
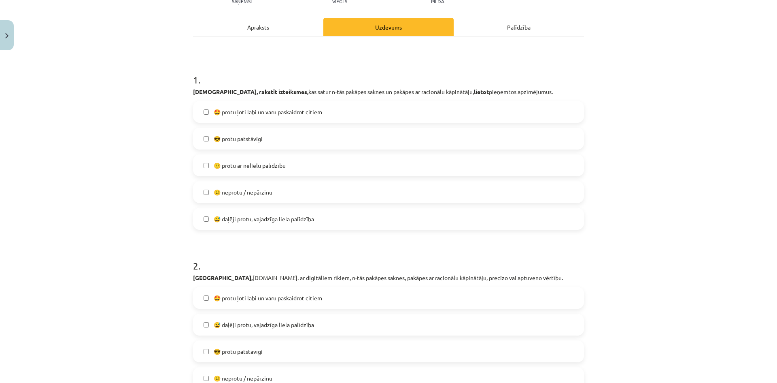
click at [291, 164] on label "🙂 protu ar nelielu palīdzību" at bounding box center [388, 165] width 389 height 20
click at [262, 183] on label "😕 neprotu / nepārzinu" at bounding box center [388, 192] width 389 height 20
click at [267, 168] on span "🙂 protu ar nelielu palīdzību" at bounding box center [250, 165] width 72 height 9
click at [254, 142] on span "😎 protu patstāvīgi" at bounding box center [238, 138] width 49 height 9
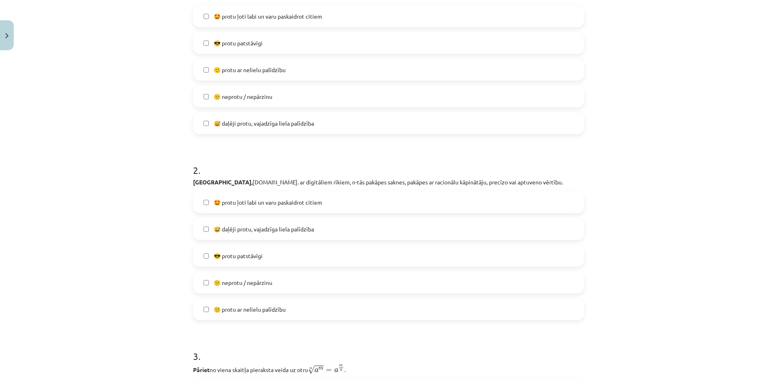
scroll to position [223, 0]
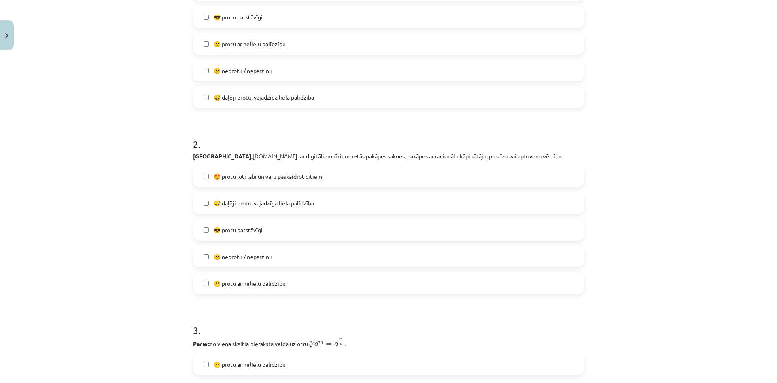
click at [262, 229] on span "😎 protu patstāvīgi" at bounding box center [238, 230] width 49 height 9
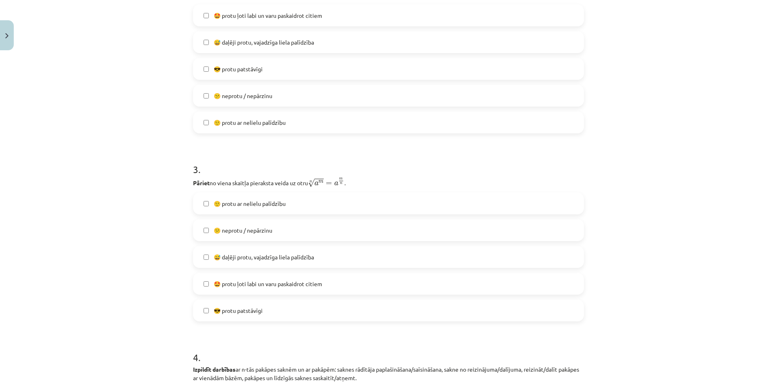
scroll to position [385, 0]
click at [248, 234] on label "😕 neprotu / nepārzinu" at bounding box center [388, 229] width 389 height 20
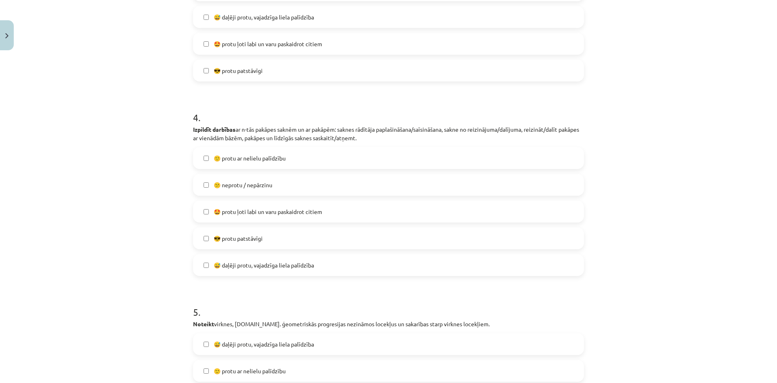
scroll to position [628, 0]
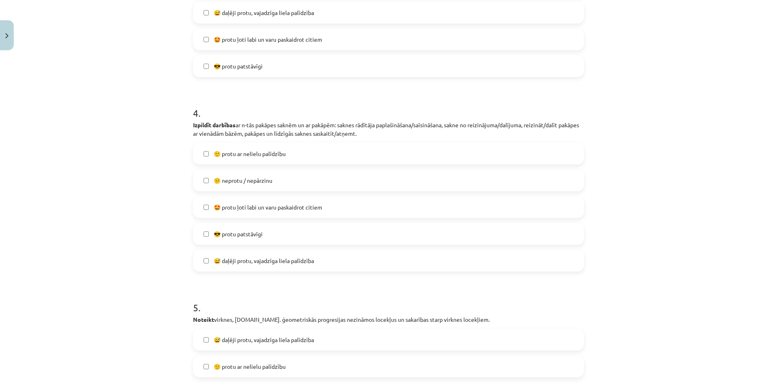
click at [258, 255] on label "😅 daļēji protu, vajadzīga liela palīdzība" at bounding box center [388, 260] width 389 height 20
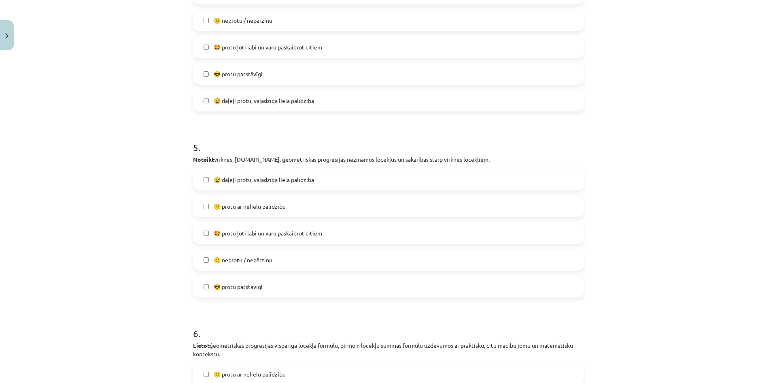
scroll to position [790, 0]
click at [240, 206] on span "🙂 protu ar nelielu palīdzību" at bounding box center [250, 204] width 72 height 9
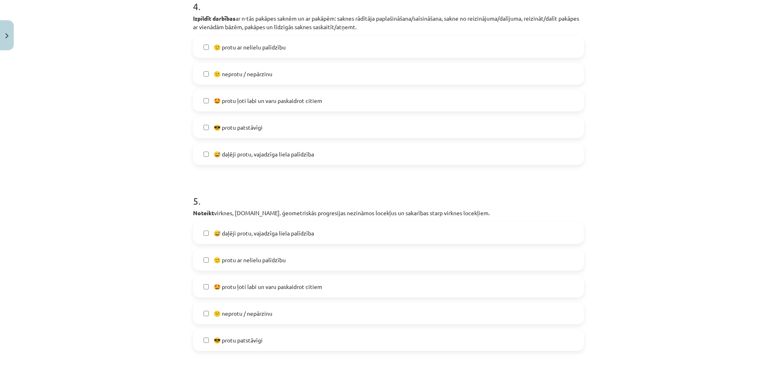
scroll to position [709, 0]
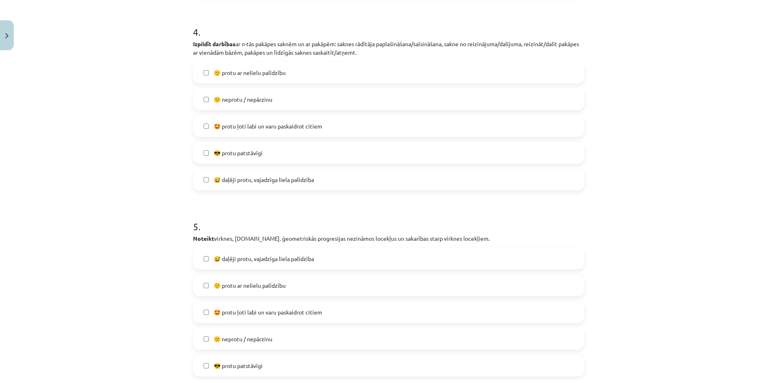
click at [260, 74] on span "🙂 protu ar nelielu palīdzību" at bounding box center [250, 72] width 72 height 9
click at [226, 178] on span "😅 daļēji protu, vajadzīga liela palīdzība" at bounding box center [264, 179] width 100 height 9
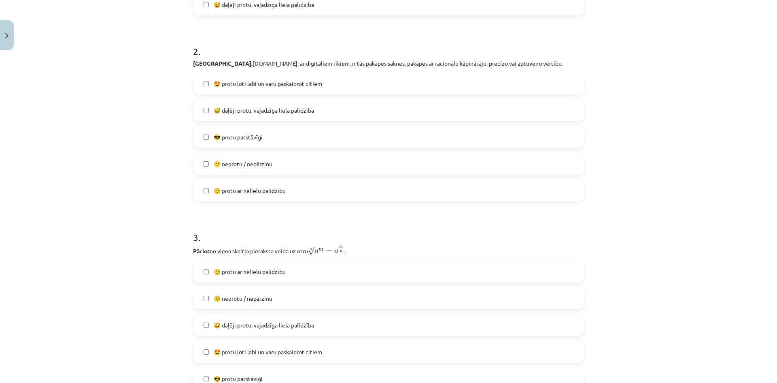
scroll to position [304, 0]
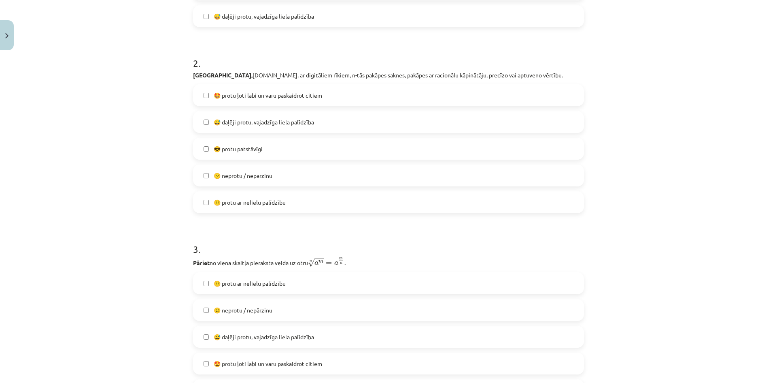
click at [242, 151] on span "😎 protu patstāvīgi" at bounding box center [238, 149] width 49 height 9
click at [249, 203] on span "🙂 protu ar nelielu palīdzību" at bounding box center [250, 202] width 72 height 9
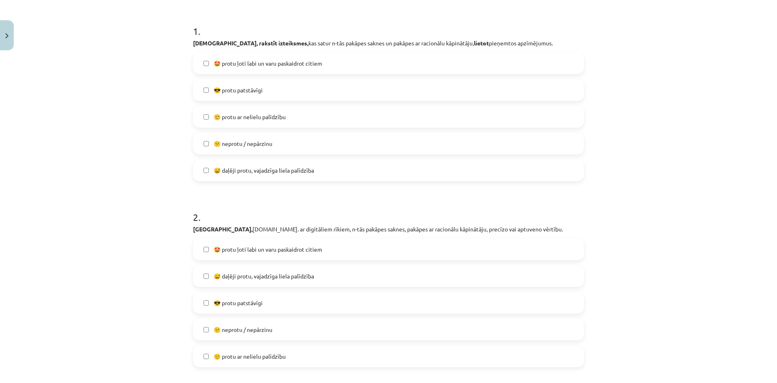
scroll to position [101, 0]
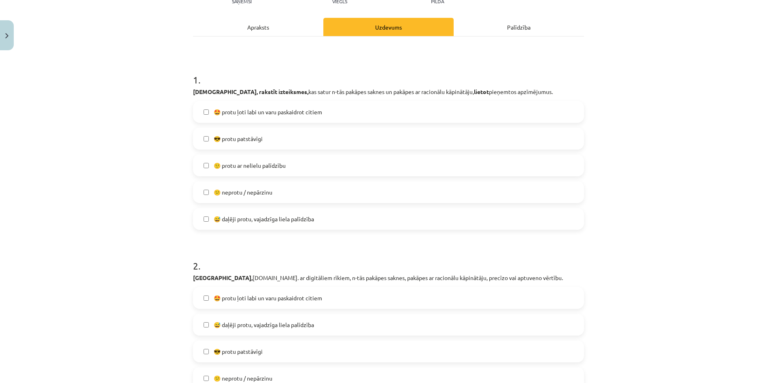
click at [251, 194] on span "😕 neprotu / nepārzinu" at bounding box center [243, 192] width 59 height 9
click at [255, 185] on label "😕 neprotu / nepārzinu" at bounding box center [388, 192] width 389 height 20
click at [258, 155] on label "🙂 protu ar nelielu palīdzību" at bounding box center [388, 165] width 389 height 20
click at [266, 140] on label "😎 protu patstāvīgi" at bounding box center [388, 138] width 389 height 20
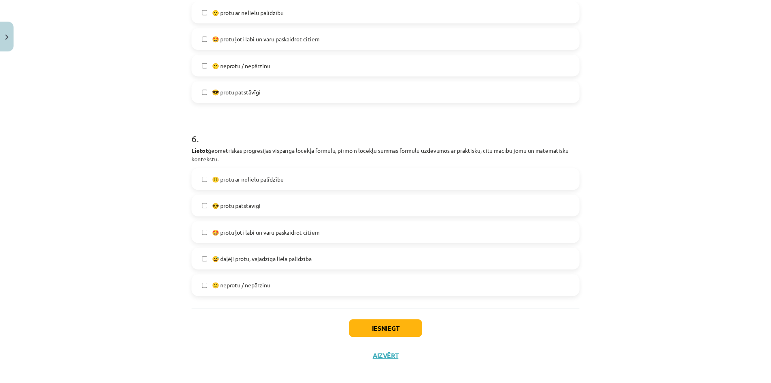
scroll to position [990, 0]
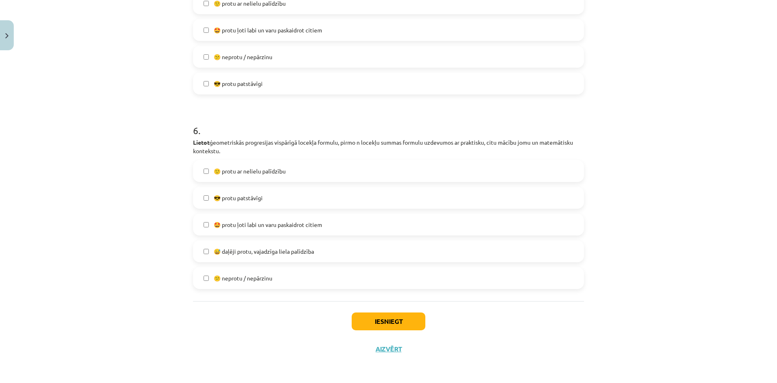
click at [250, 175] on span "🙂 protu ar nelielu palīdzību" at bounding box center [250, 171] width 72 height 9
click at [402, 323] on button "Iesniegt" at bounding box center [389, 321] width 74 height 18
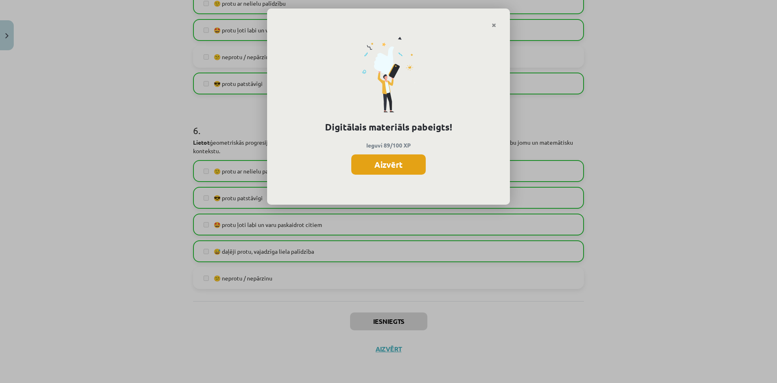
click at [390, 166] on button "Aizvērt" at bounding box center [388, 164] width 74 height 20
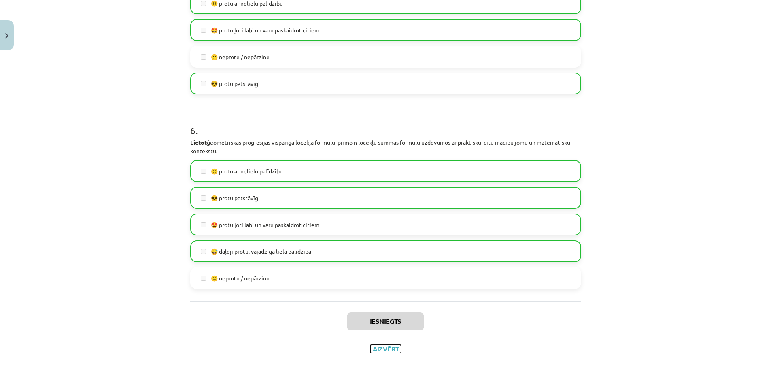
click at [388, 351] on button "Aizvērt" at bounding box center [385, 349] width 31 height 8
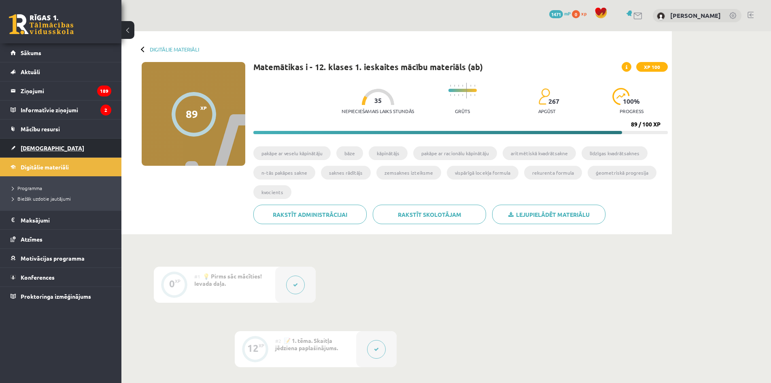
click at [40, 150] on span "[DEMOGRAPHIC_DATA]" at bounding box center [53, 147] width 64 height 7
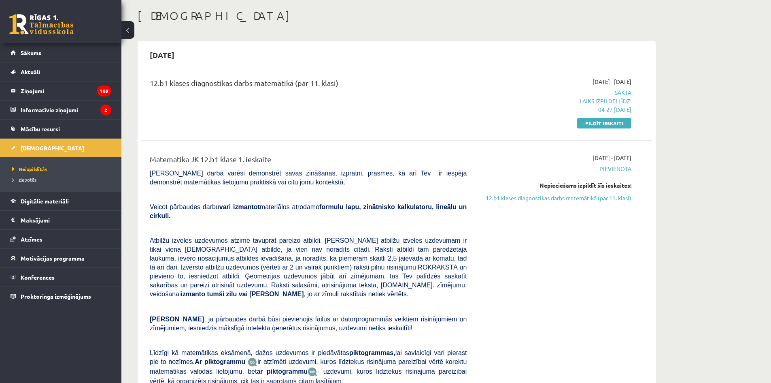
scroll to position [40, 0]
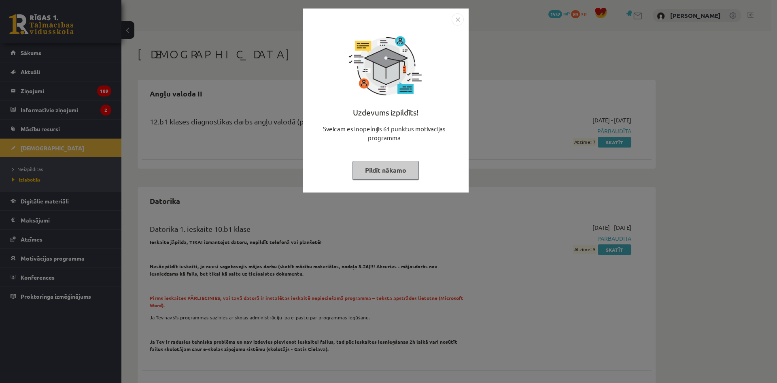
click at [455, 19] on img "Close" at bounding box center [458, 19] width 12 height 12
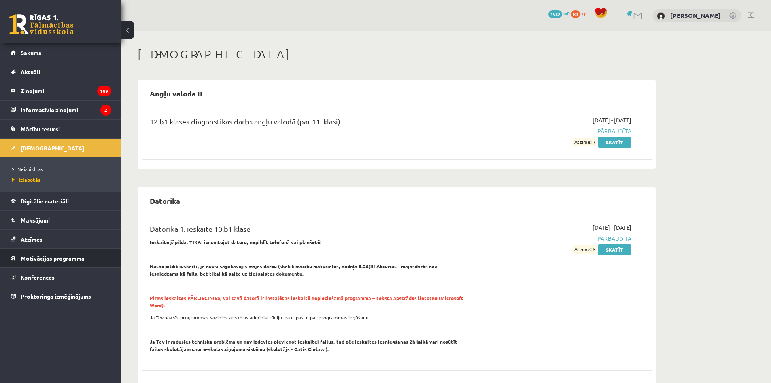
click at [50, 259] on span "Motivācijas programma" at bounding box center [53, 257] width 64 height 7
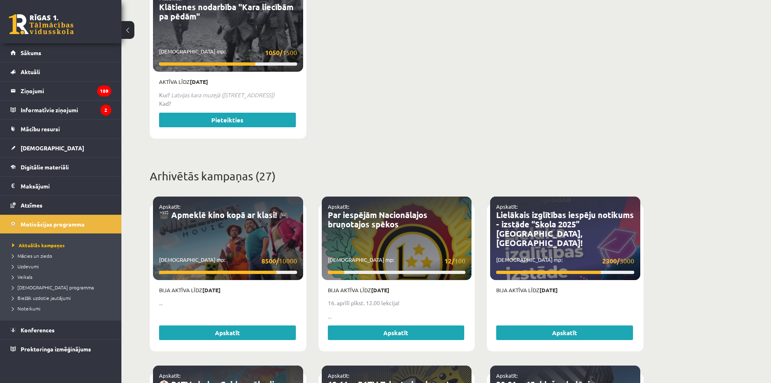
scroll to position [486, 0]
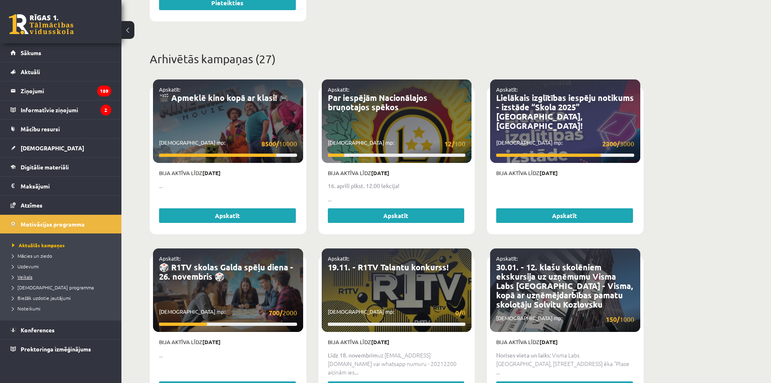
click at [31, 275] on span "Veikals" at bounding box center [22, 276] width 20 height 6
